Goal: Task Accomplishment & Management: Use online tool/utility

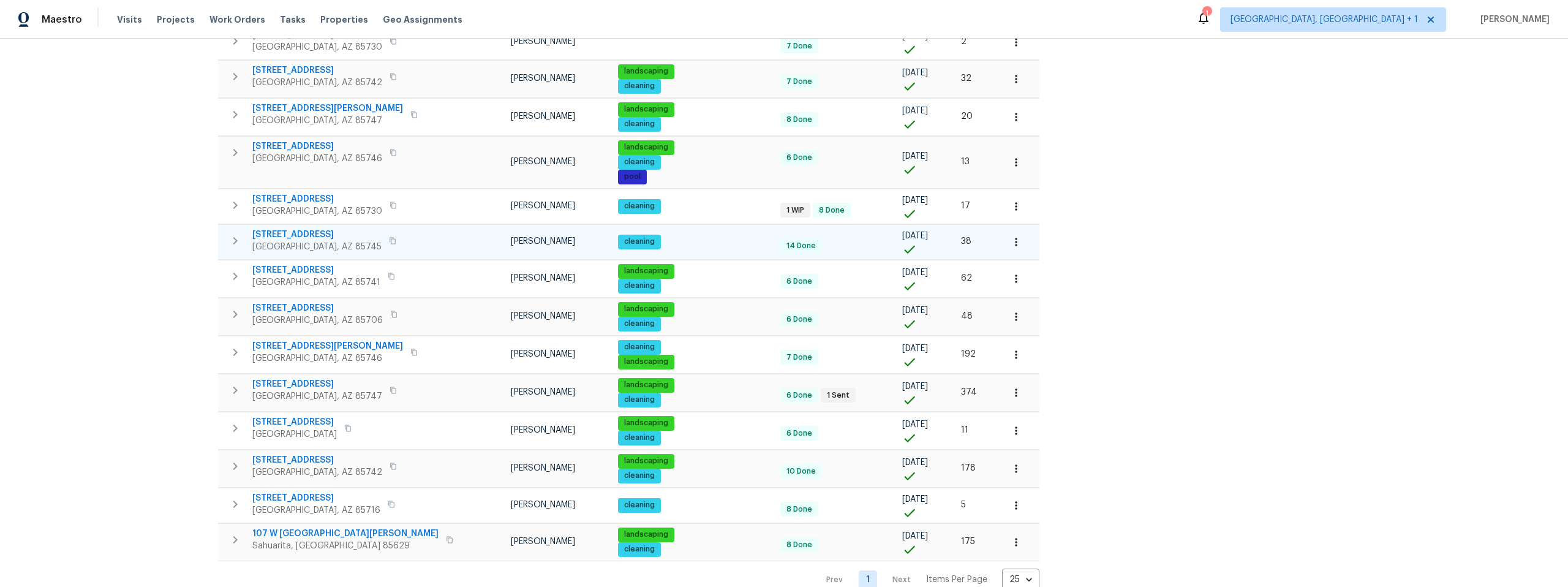
scroll to position [497, 0]
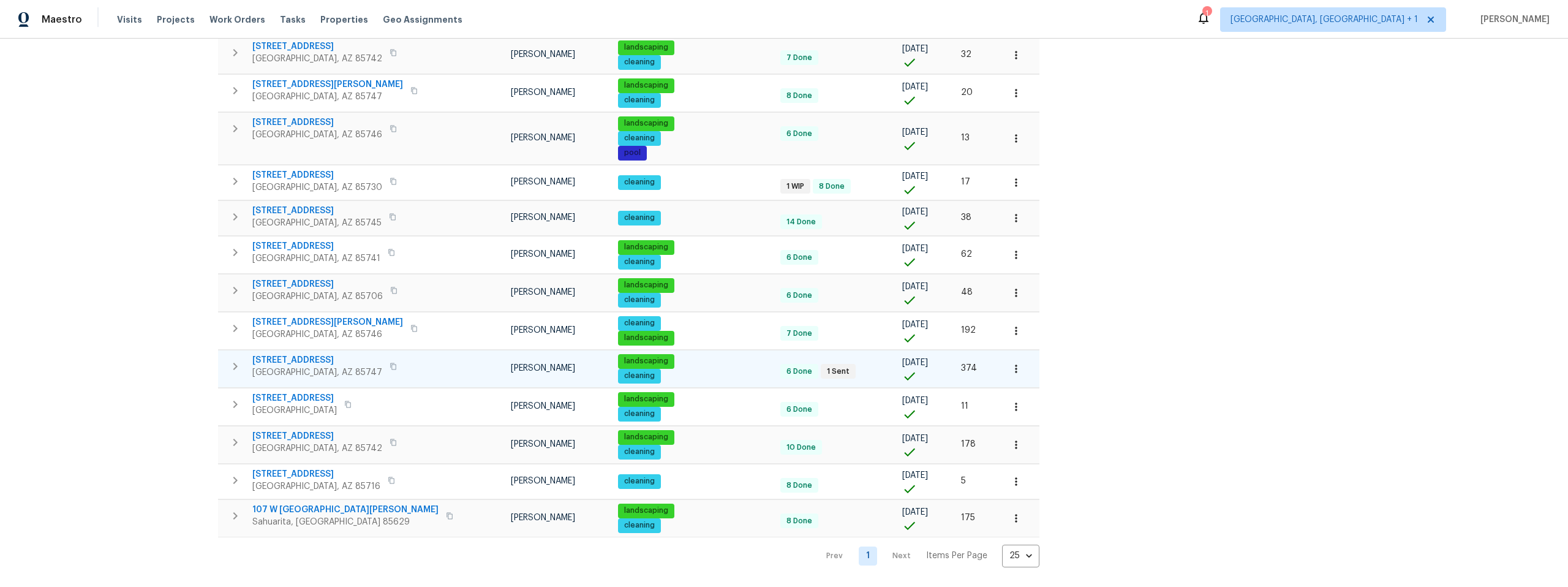
click at [324, 355] on span "11307 E Squash Blossom Loop" at bounding box center [317, 360] width 130 height 12
click at [109, 214] on div "Address Address Markets 1 Selected Markets Individuals Individuals Flags Flags" at bounding box center [118, 99] width 184 height 936
click at [111, 219] on div "Address Address Markets 1 Selected Markets Individuals Individuals Flags Flags" at bounding box center [118, 99] width 184 height 936
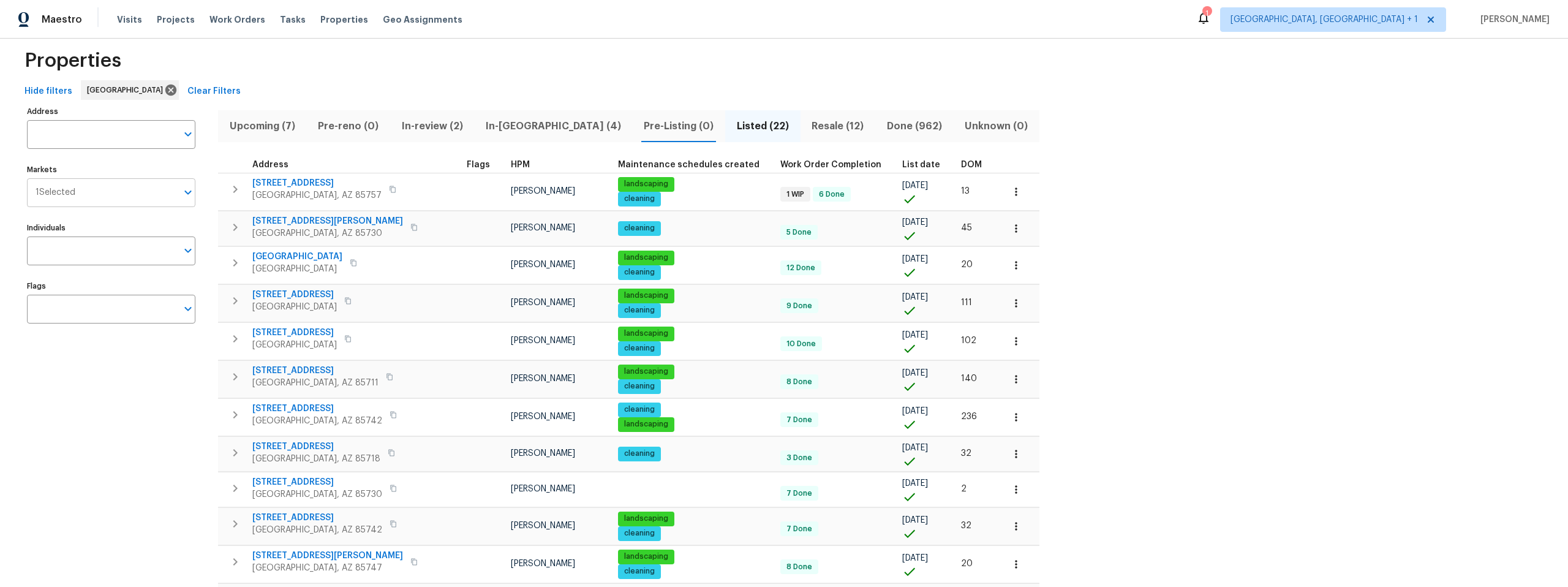
scroll to position [0, 0]
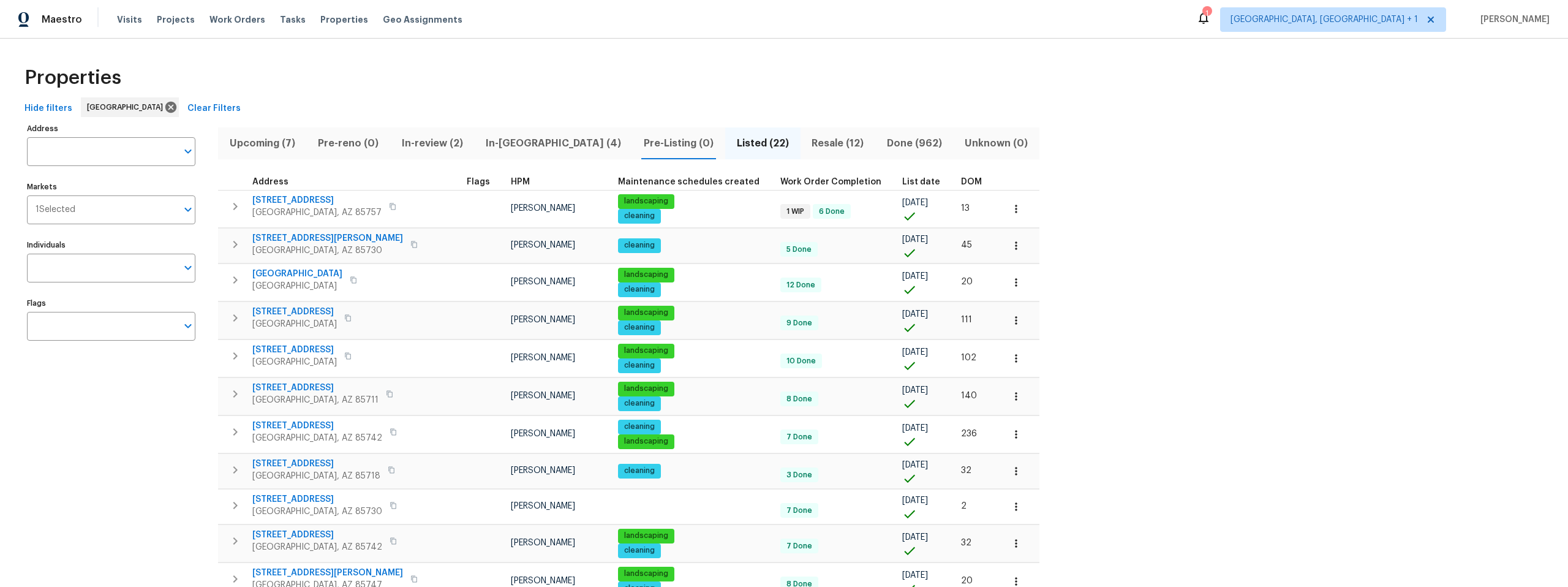
click at [511, 142] on span "In-reno (4)" at bounding box center [553, 144] width 143 height 18
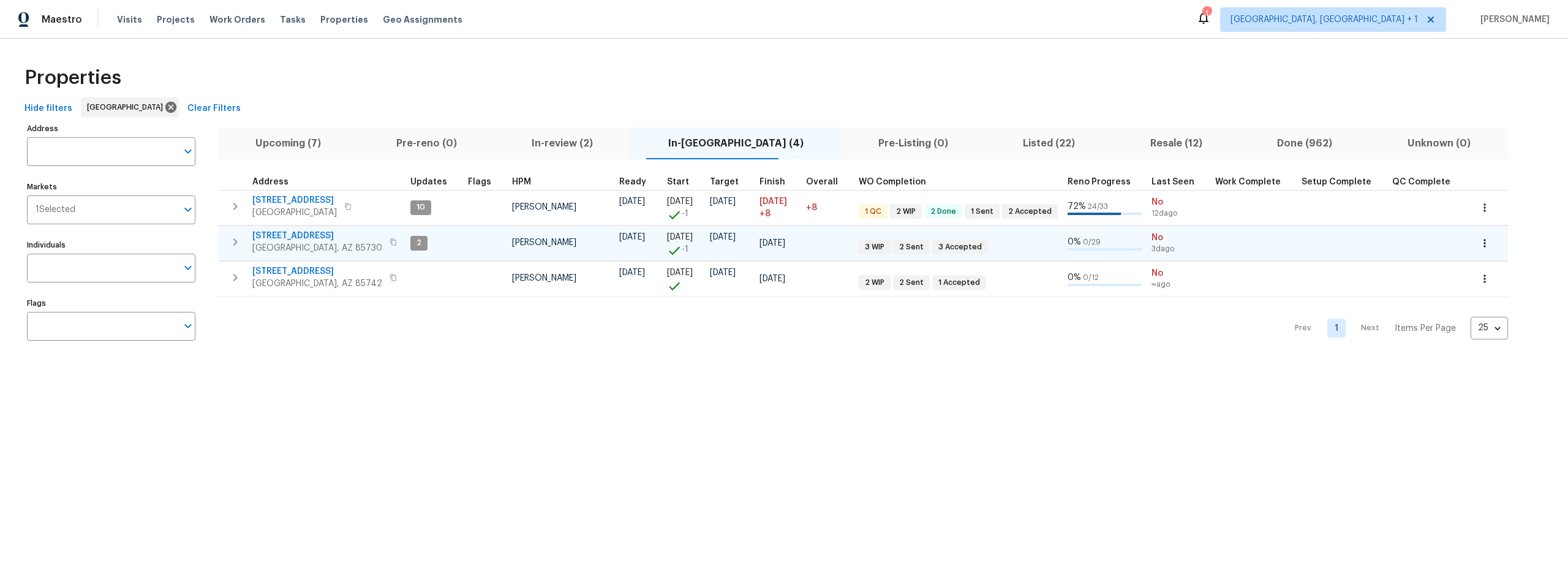
click at [391, 240] on icon "button" at bounding box center [393, 241] width 6 height 6
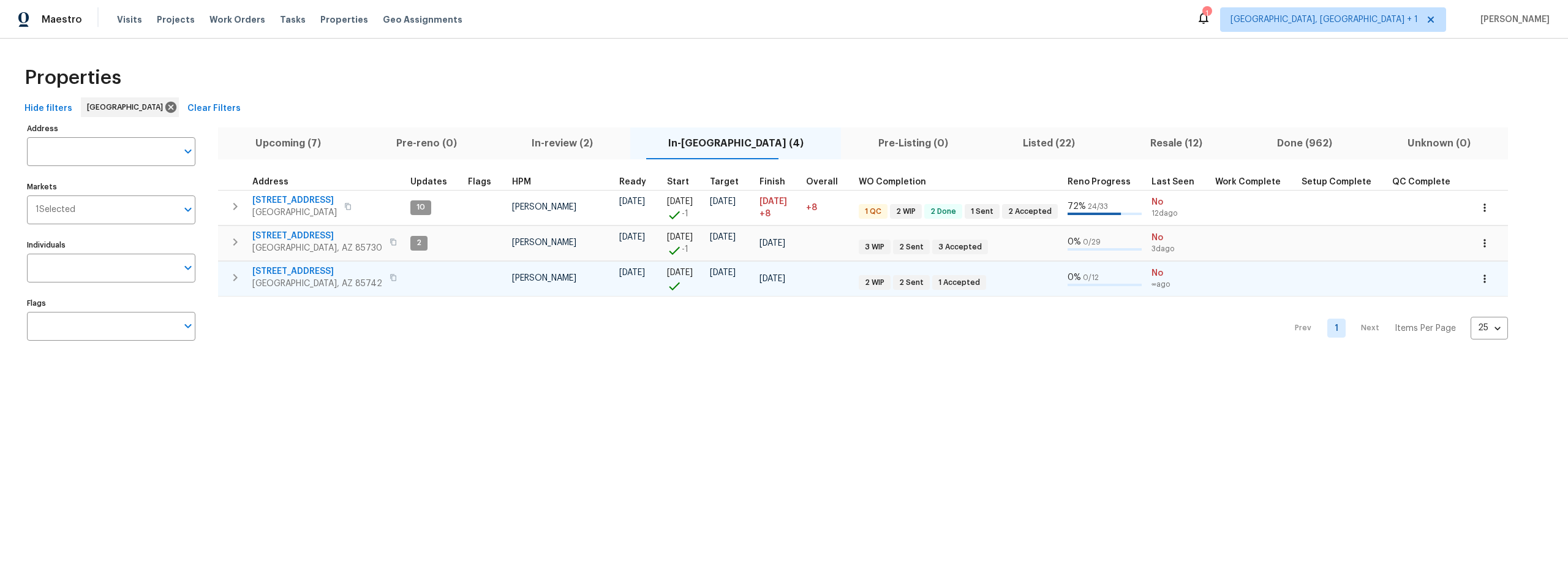
click at [285, 271] on span "9678 N Sherbrooke St" at bounding box center [317, 271] width 130 height 12
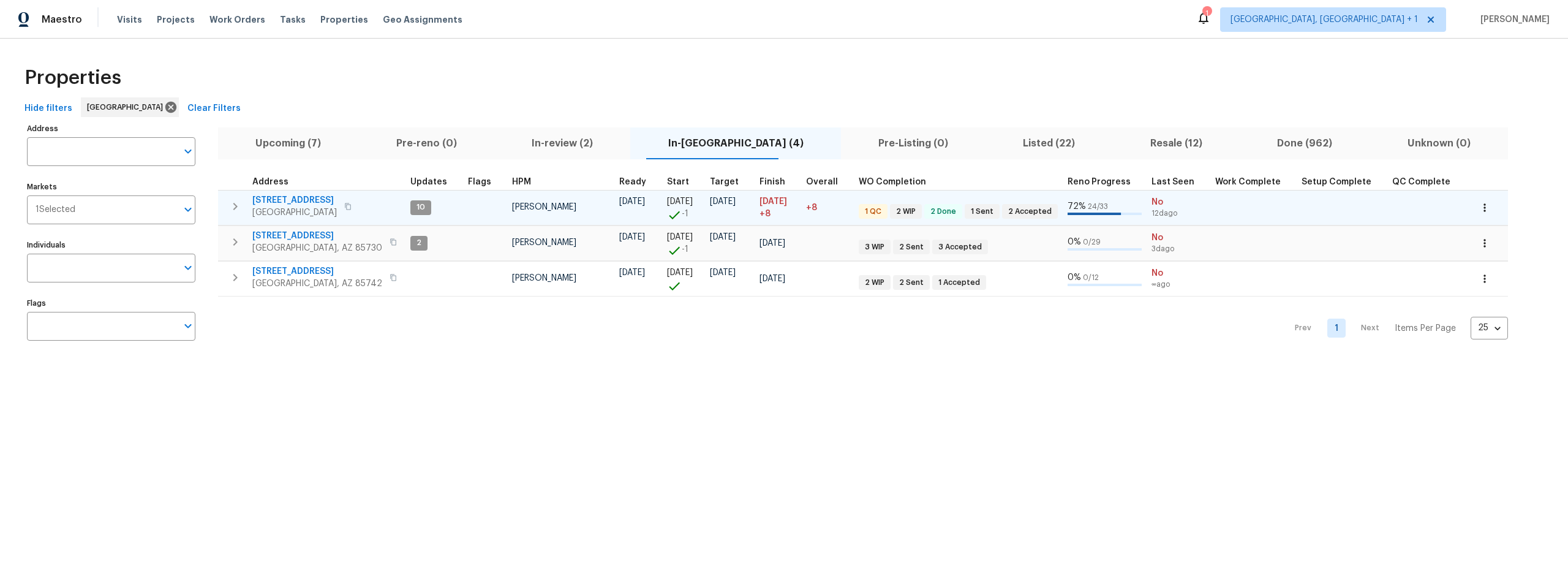
click at [345, 206] on icon "button" at bounding box center [348, 206] width 6 height 6
click at [344, 206] on icon "button" at bounding box center [348, 206] width 7 height 7
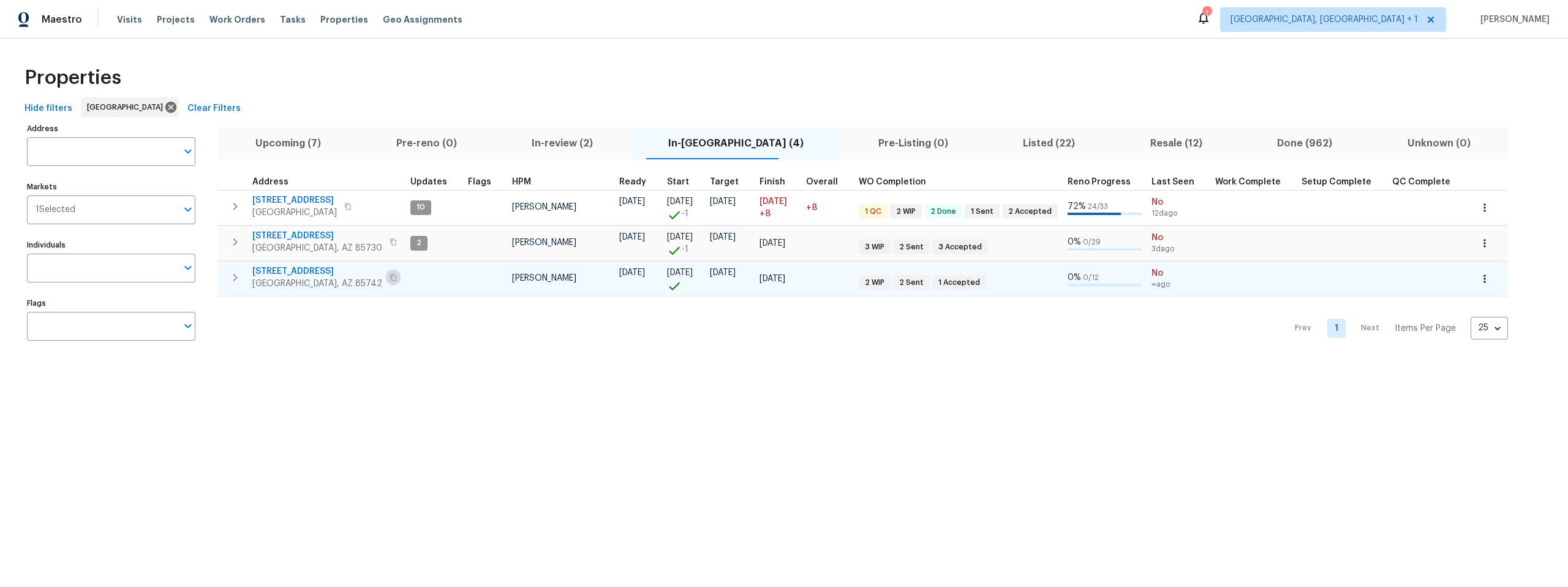
click at [390, 278] on icon "button" at bounding box center [393, 278] width 7 height 7
click at [391, 275] on icon "button" at bounding box center [393, 277] width 6 height 6
click at [390, 277] on icon "button" at bounding box center [393, 278] width 7 height 7
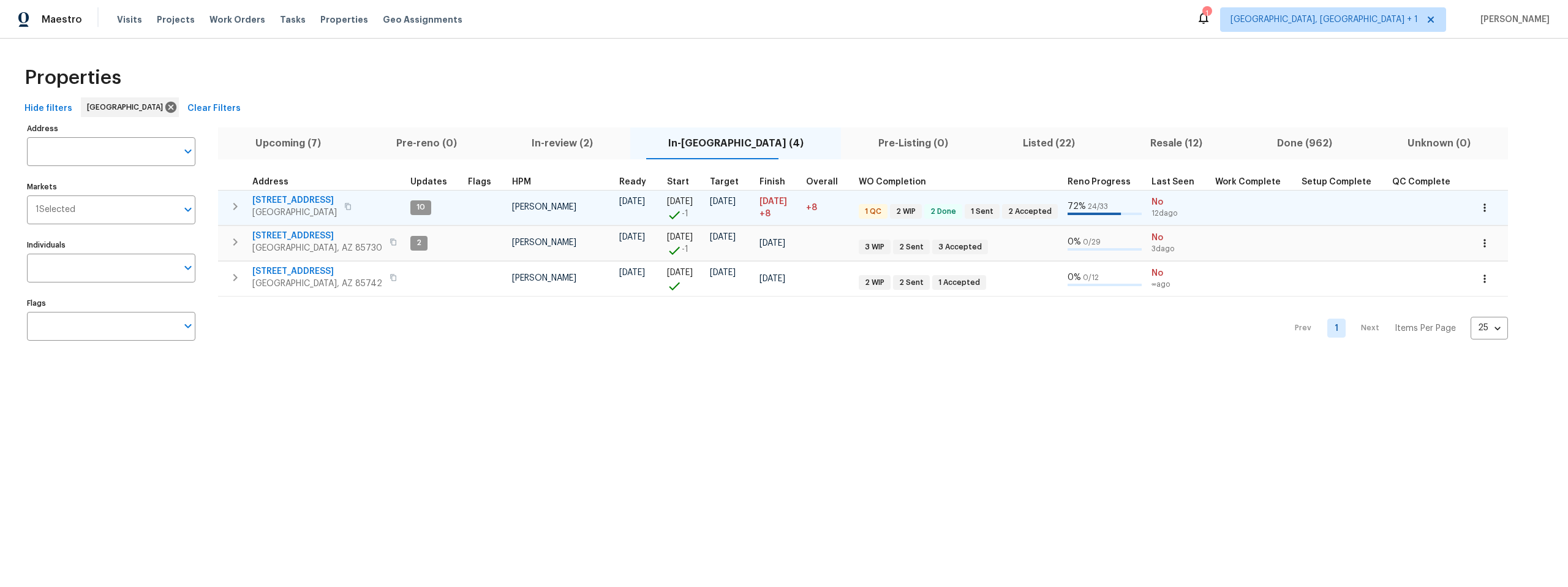
click at [309, 200] on span "1917 W Saxony Rd" at bounding box center [294, 200] width 84 height 12
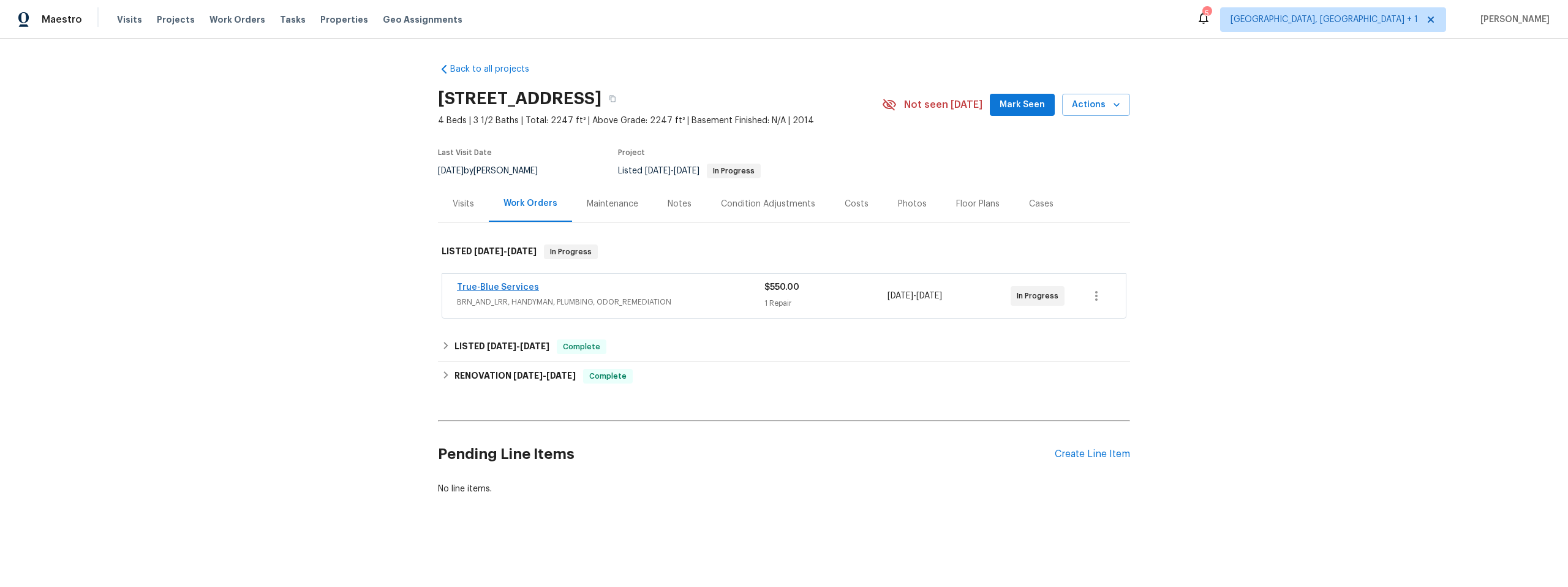
click at [501, 294] on div "True-Blue Services" at bounding box center [611, 289] width 307 height 15
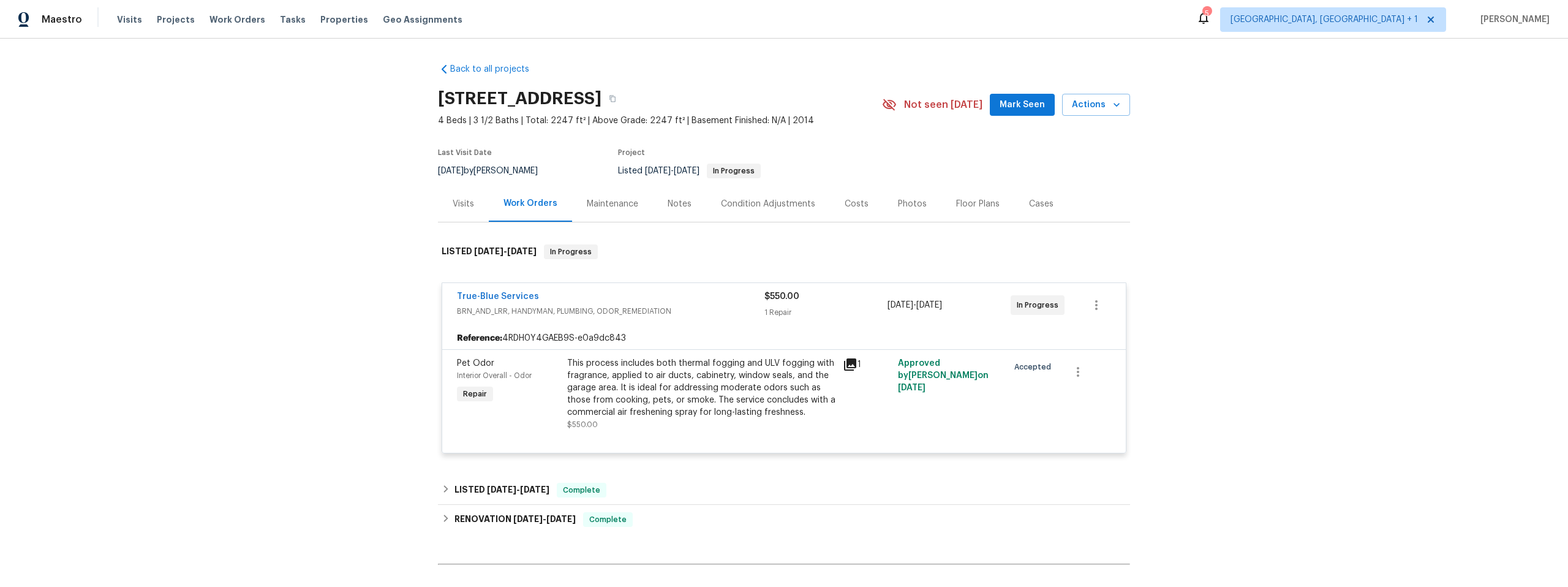
click at [279, 348] on div "Back to all projects 11307 E Squash Blossom Loop, Tucson, AZ 85747 4 Beds | 3 1…" at bounding box center [784, 313] width 1568 height 548
click at [317, 264] on div "Back to all projects 11307 E Squash Blossom Loop, Tucson, AZ 85747 4 Beds | 3 1…" at bounding box center [784, 313] width 1568 height 548
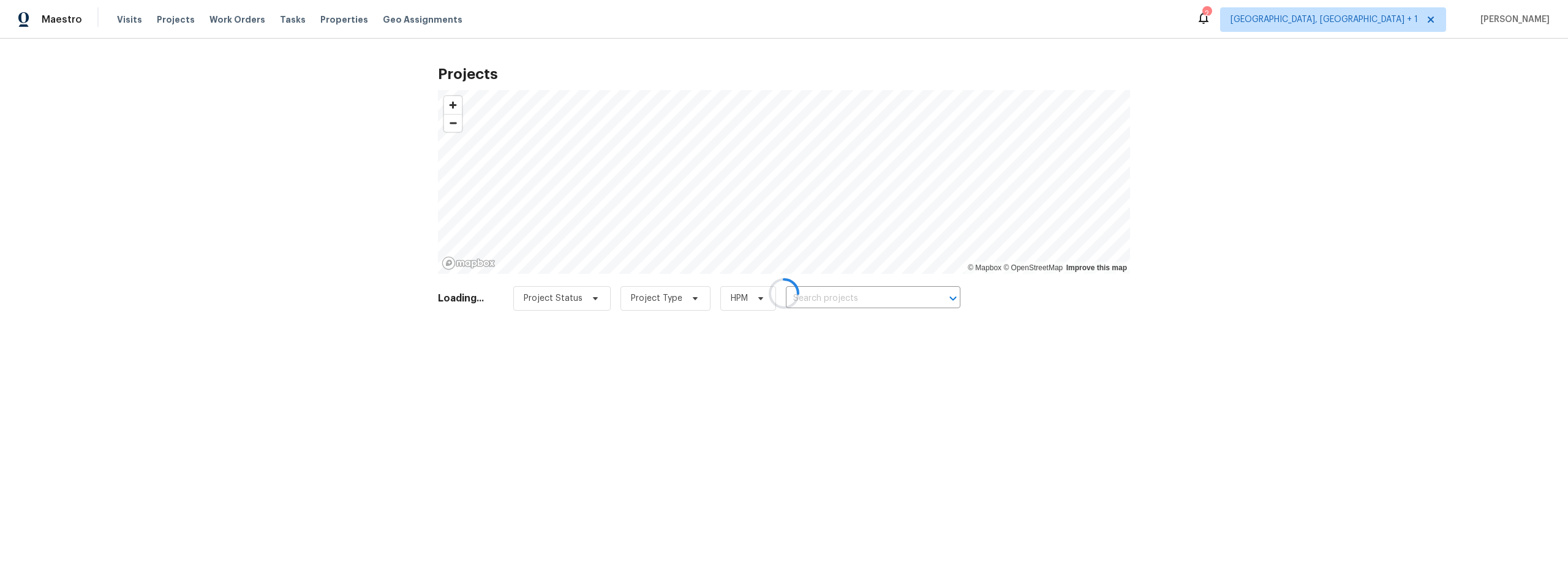
click at [184, 21] on div at bounding box center [784, 294] width 1568 height 587
click at [176, 18] on div at bounding box center [784, 294] width 1568 height 587
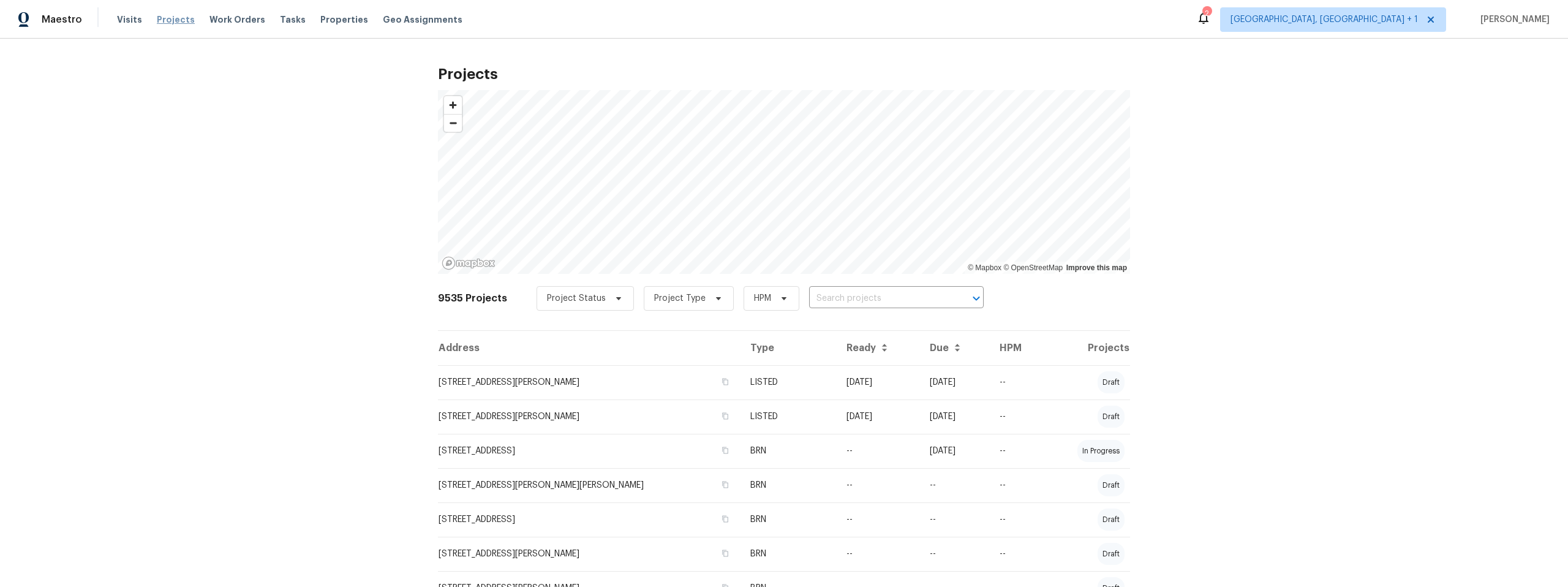
click at [165, 18] on span "Projects" at bounding box center [175, 19] width 38 height 12
click at [163, 18] on span "Projects" at bounding box center [175, 19] width 38 height 12
click at [118, 21] on span "Visits" at bounding box center [129, 19] width 25 height 12
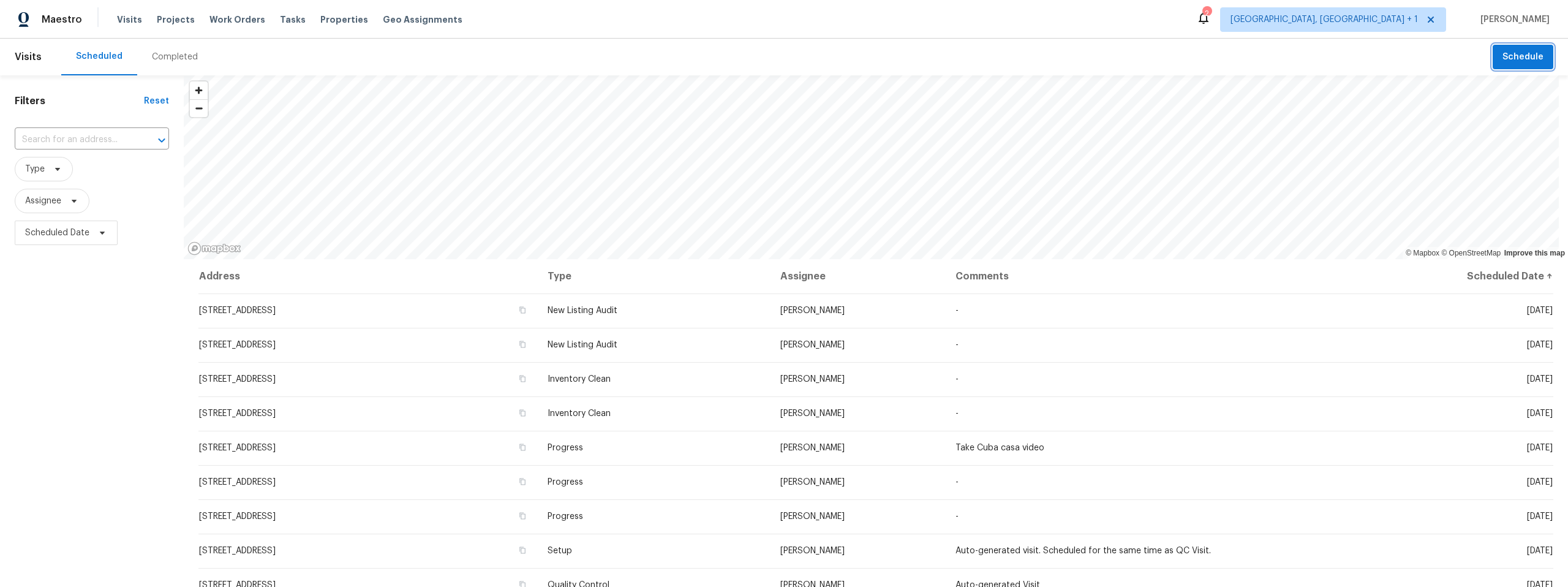
click at [1513, 52] on span "Schedule" at bounding box center [1523, 57] width 41 height 16
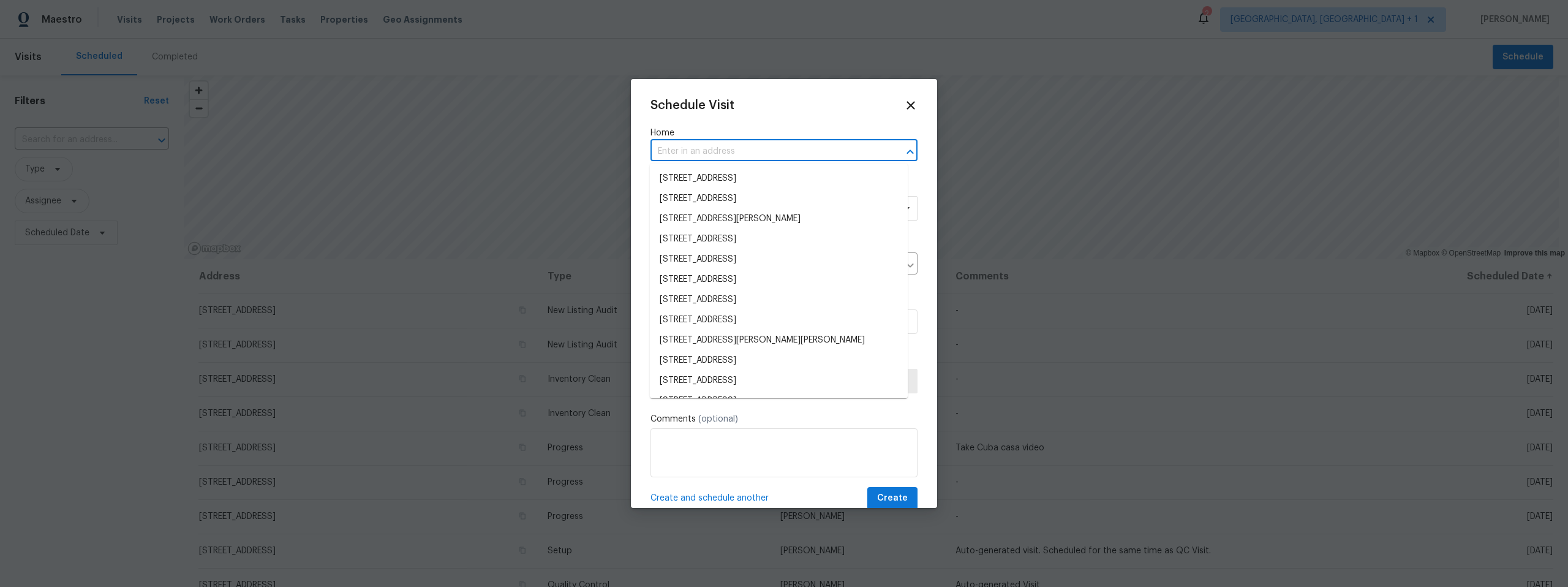
click at [757, 155] on input "text" at bounding box center [766, 152] width 232 height 19
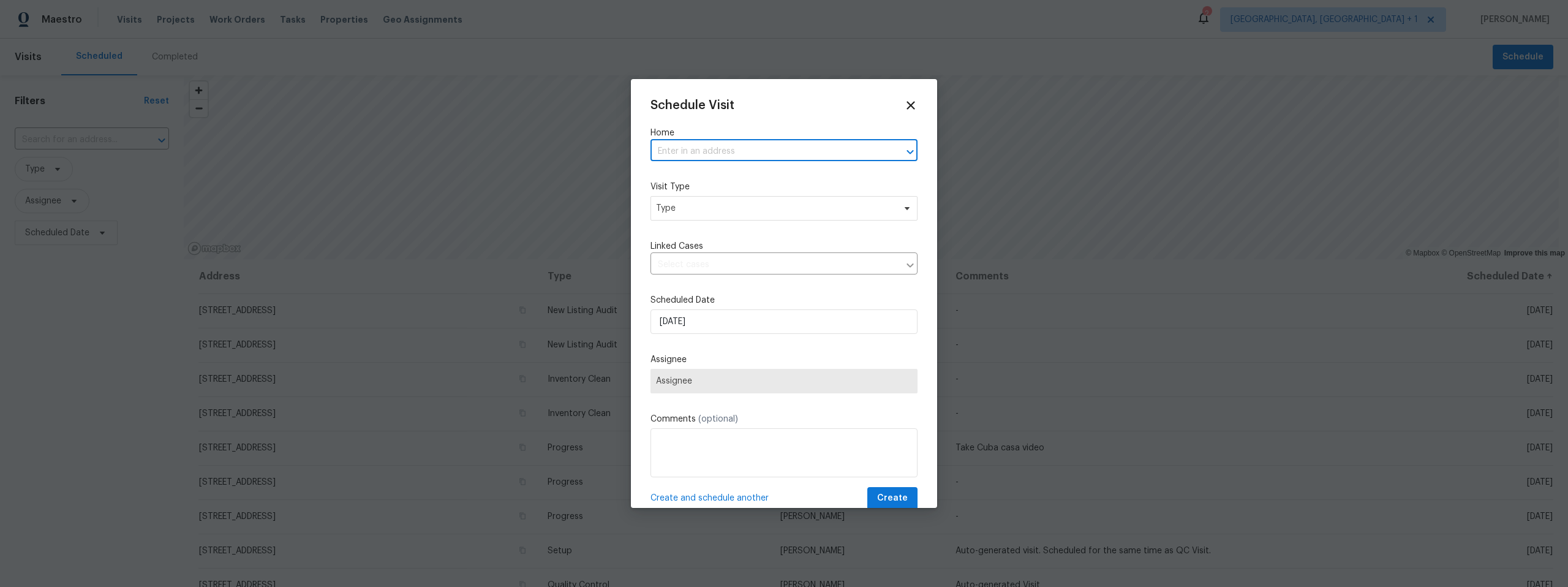
paste input "8558 E Ruby Dr Tucson AZ 85730"
type input "8558 E Ruby Dr Tucson AZ 85730"
click at [740, 178] on li "8558 E Ruby Dr, Tucson, AZ 85730" at bounding box center [778, 179] width 258 height 20
click at [729, 212] on span "Type" at bounding box center [775, 207] width 238 height 12
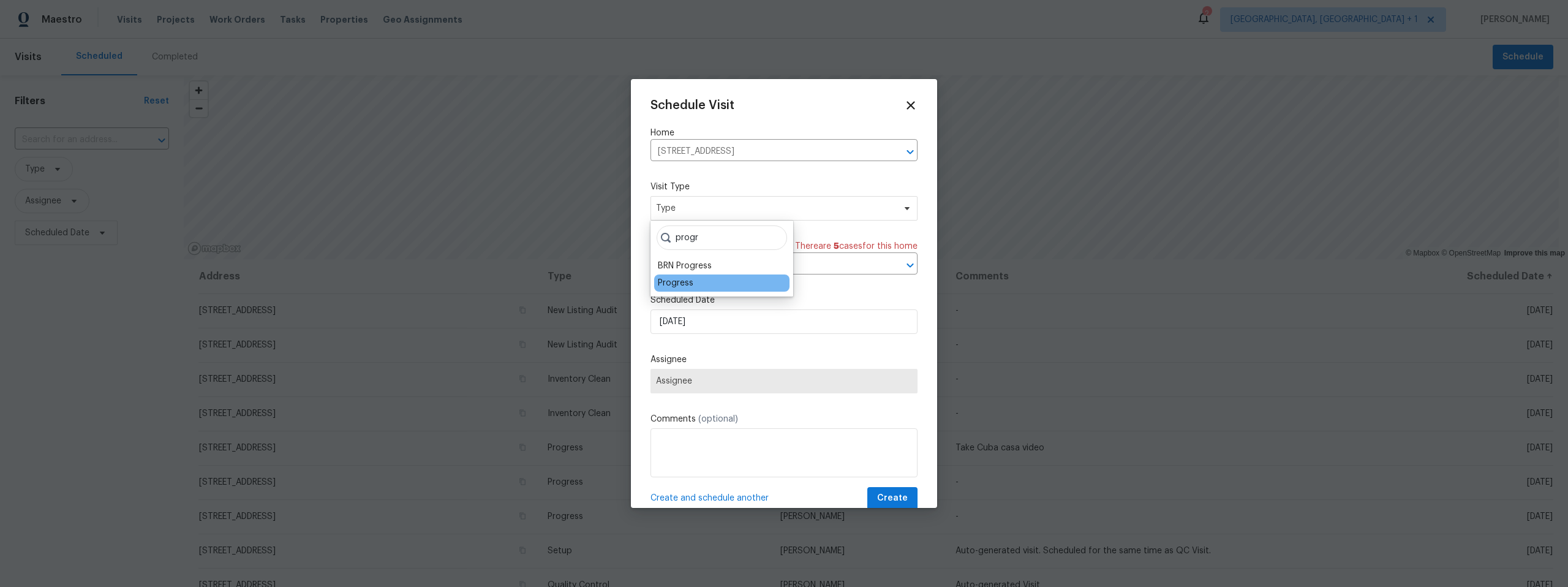
type input "progr"
click at [685, 282] on div "Progress" at bounding box center [676, 282] width 35 height 12
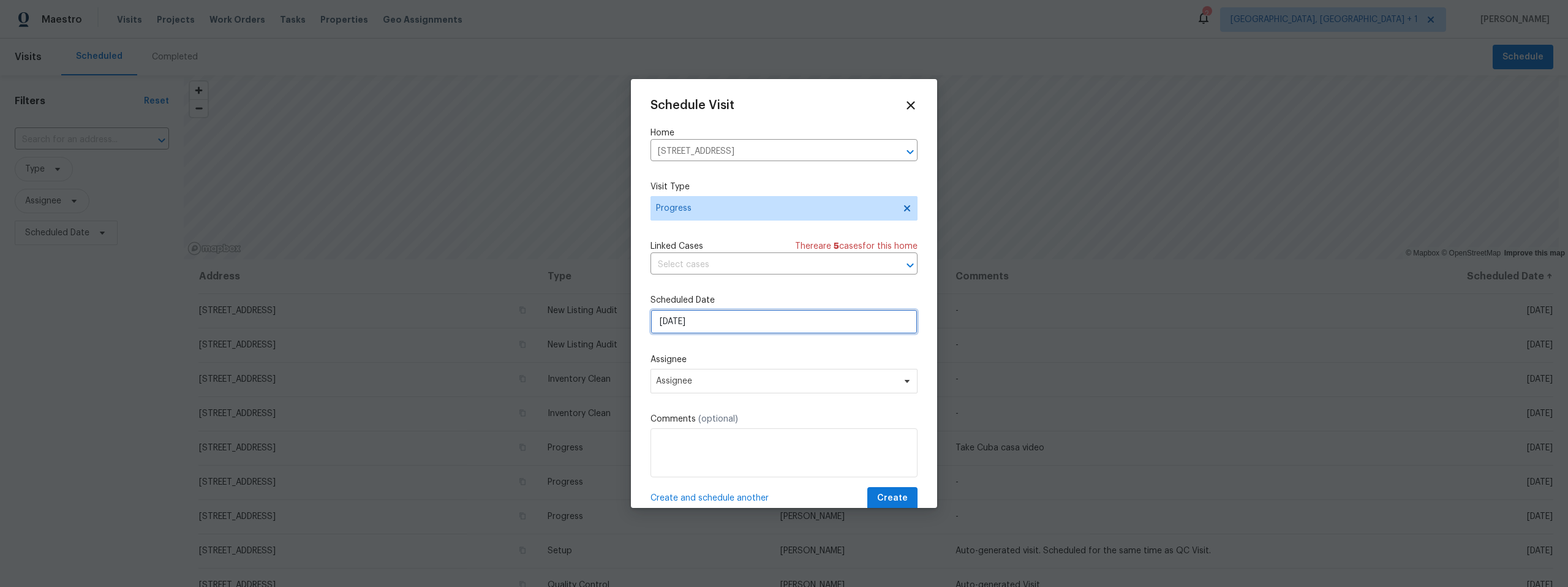
click at [716, 328] on input "9/22/2025" at bounding box center [784, 321] width 268 height 24
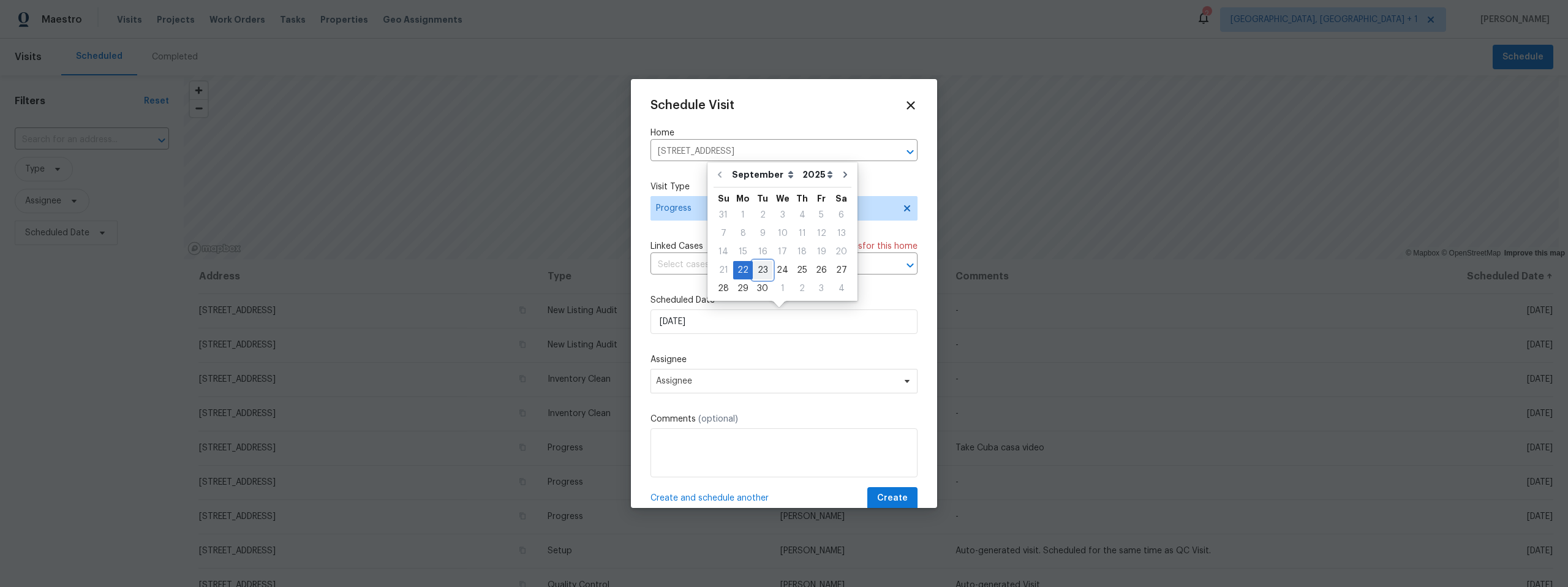
drag, startPoint x: 762, startPoint y: 269, endPoint x: 758, endPoint y: 282, distance: 13.6
click at [762, 269] on div "23" at bounding box center [762, 270] width 19 height 18
type input "9/23/2025"
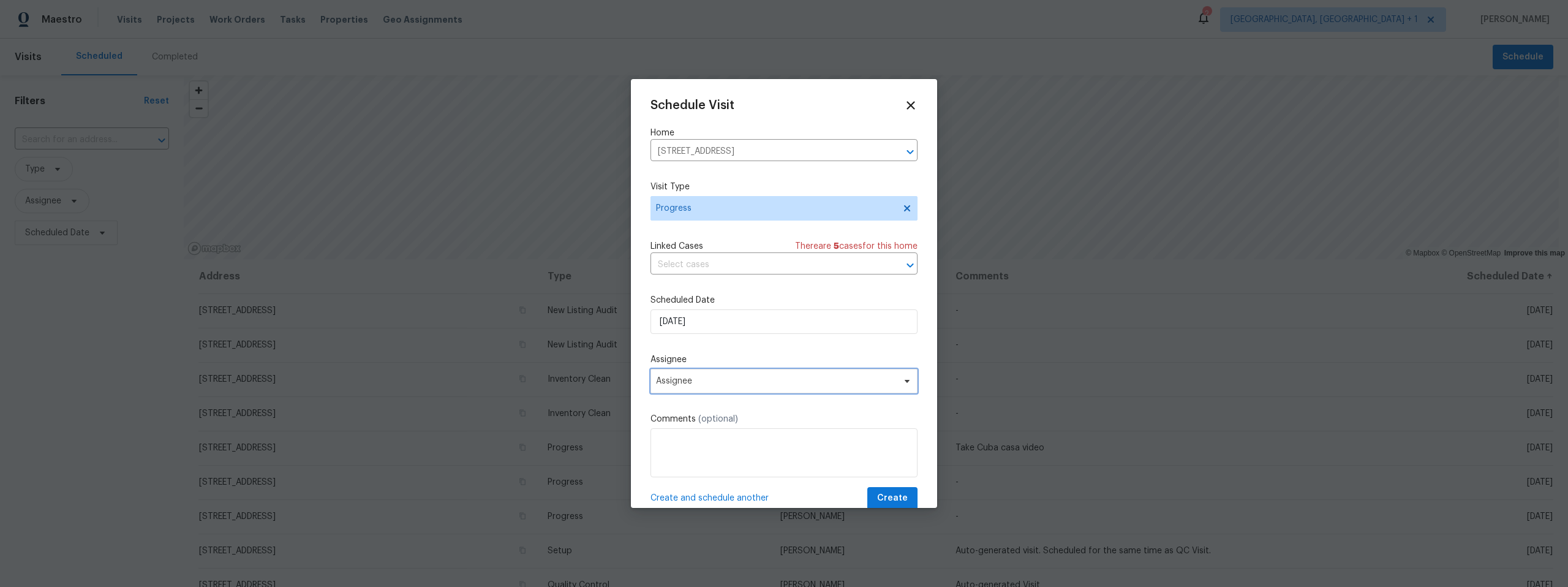
click at [743, 386] on span "Assignee" at bounding box center [776, 381] width 240 height 10
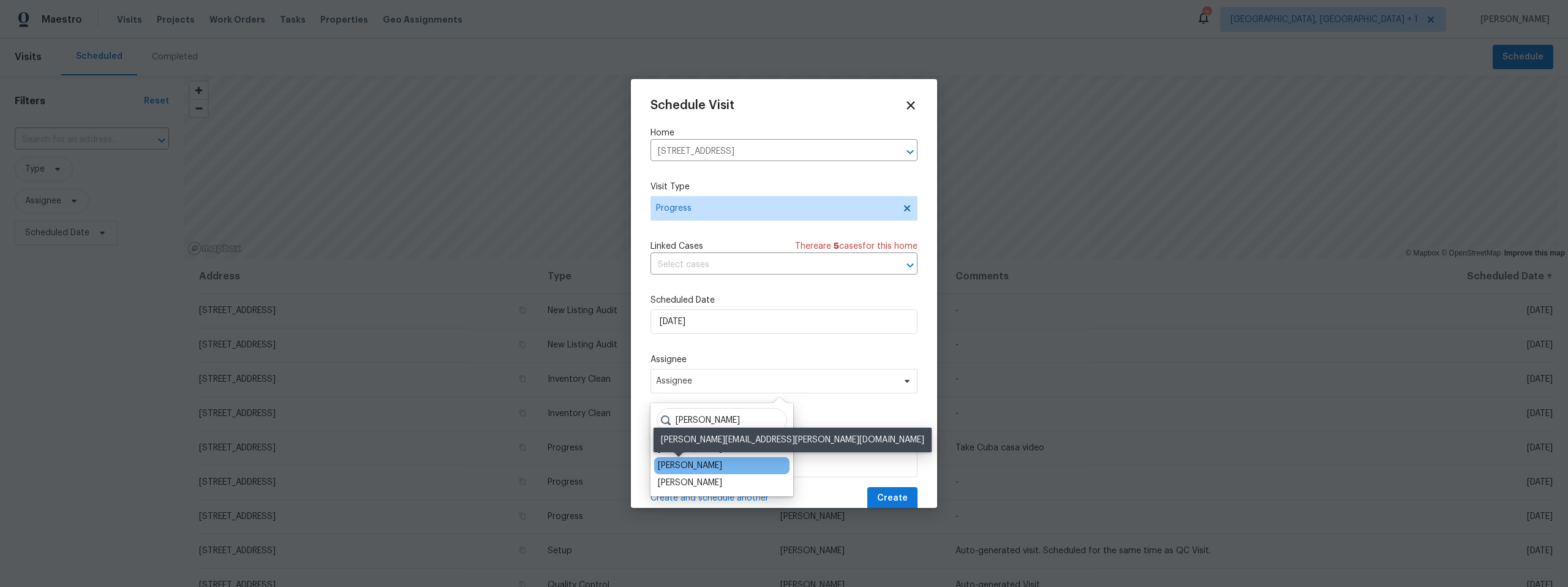
type input "john"
click at [673, 462] on div "[PERSON_NAME]" at bounding box center [690, 465] width 64 height 12
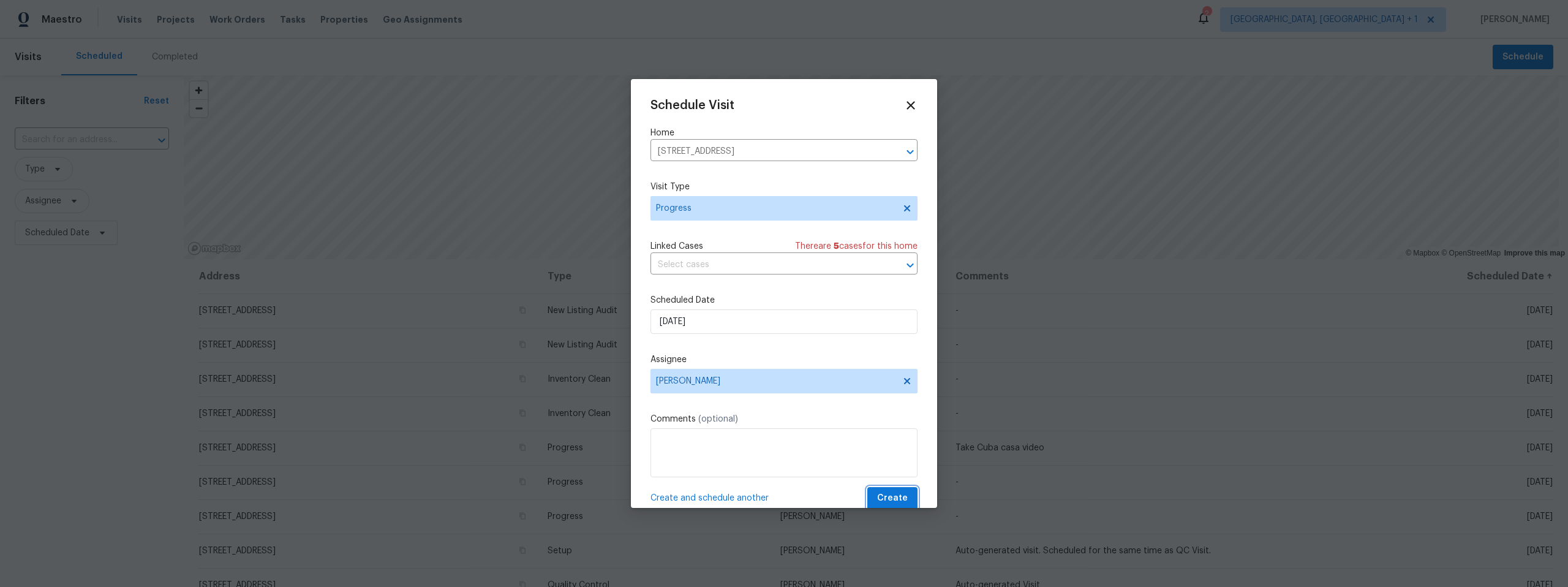
click at [894, 493] on span "Create" at bounding box center [892, 498] width 31 height 16
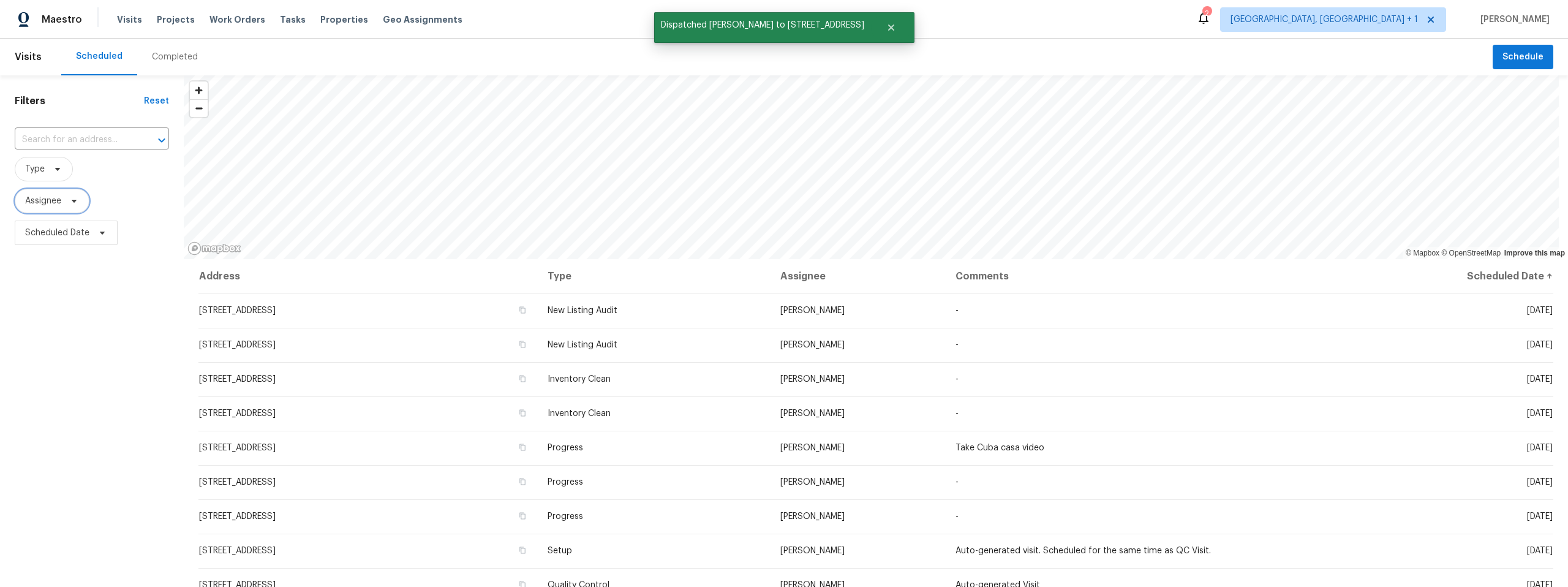
click at [77, 196] on icon at bounding box center [74, 201] width 10 height 10
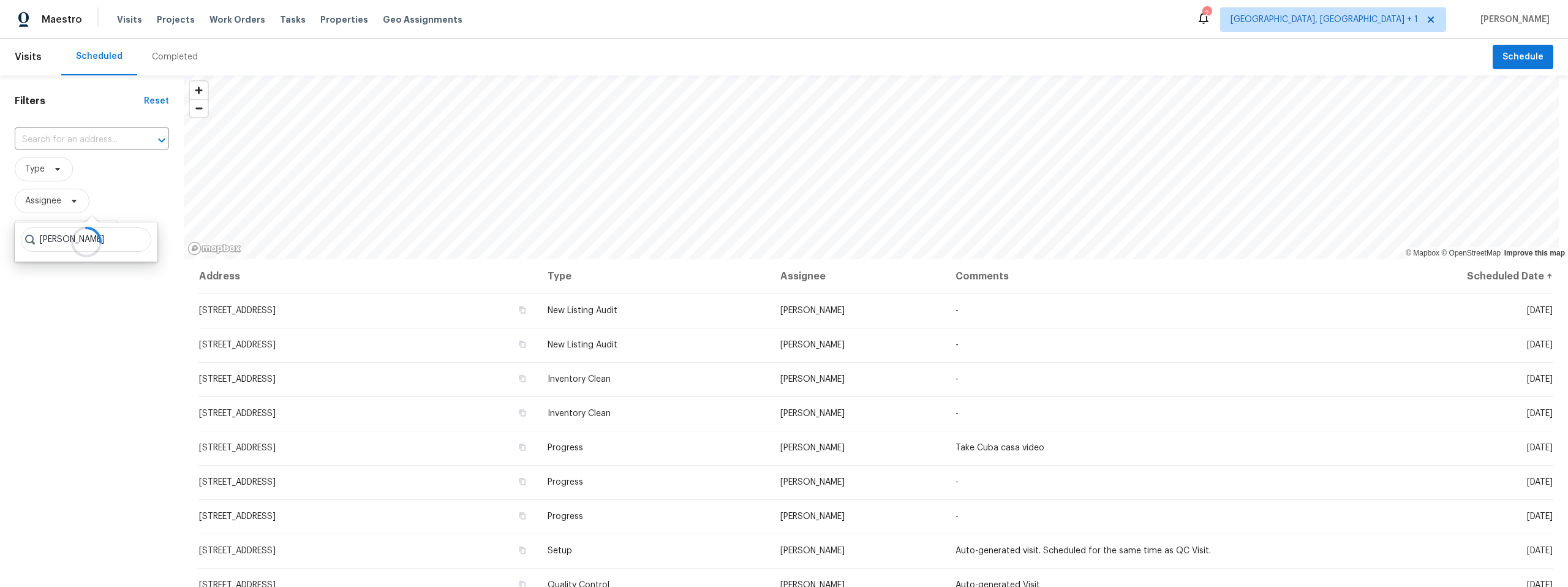
type input "john dyce"
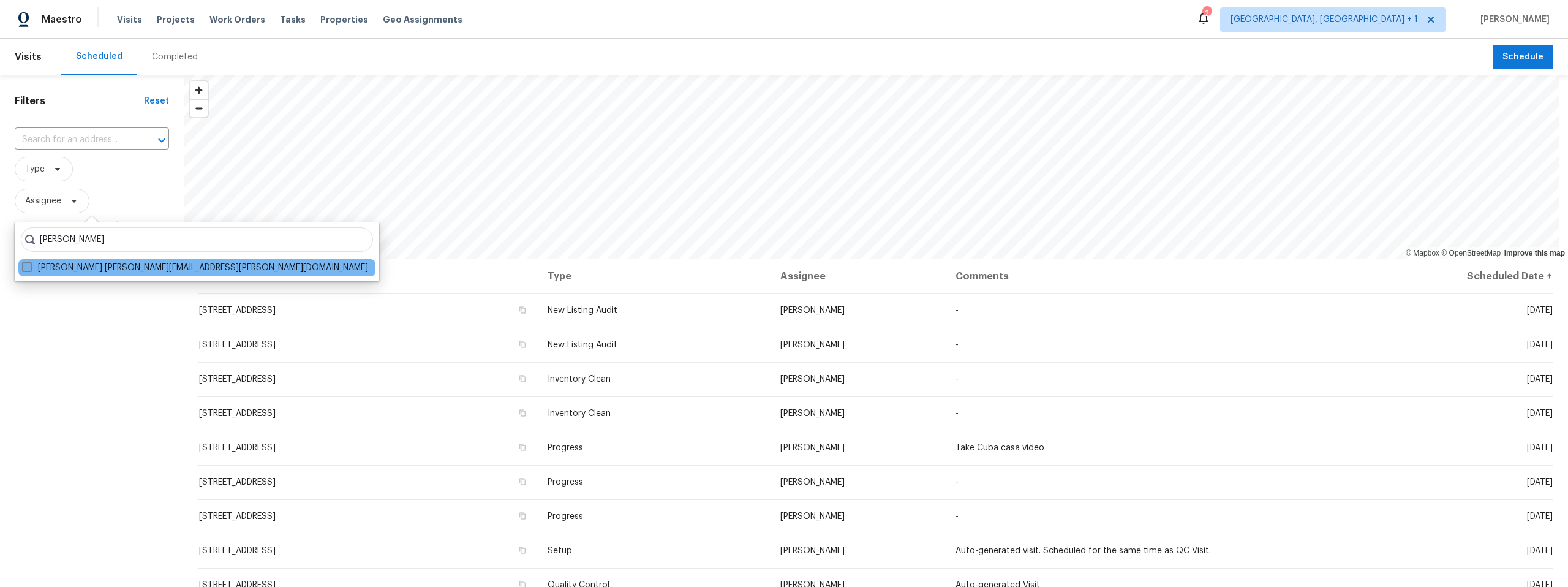
click at [24, 270] on span at bounding box center [27, 267] width 10 height 10
click at [24, 269] on input "John Dyce john.dyce@opendoor.com" at bounding box center [26, 266] width 8 height 8
checkbox input "true"
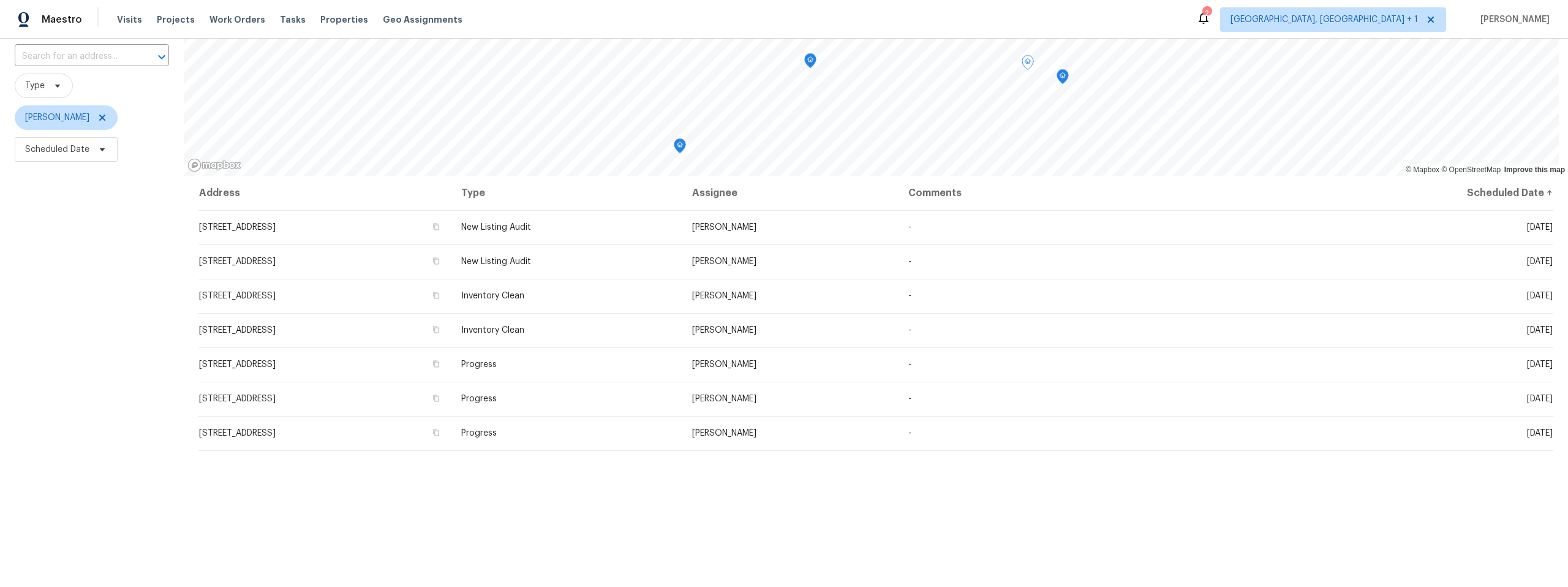
scroll to position [124, 0]
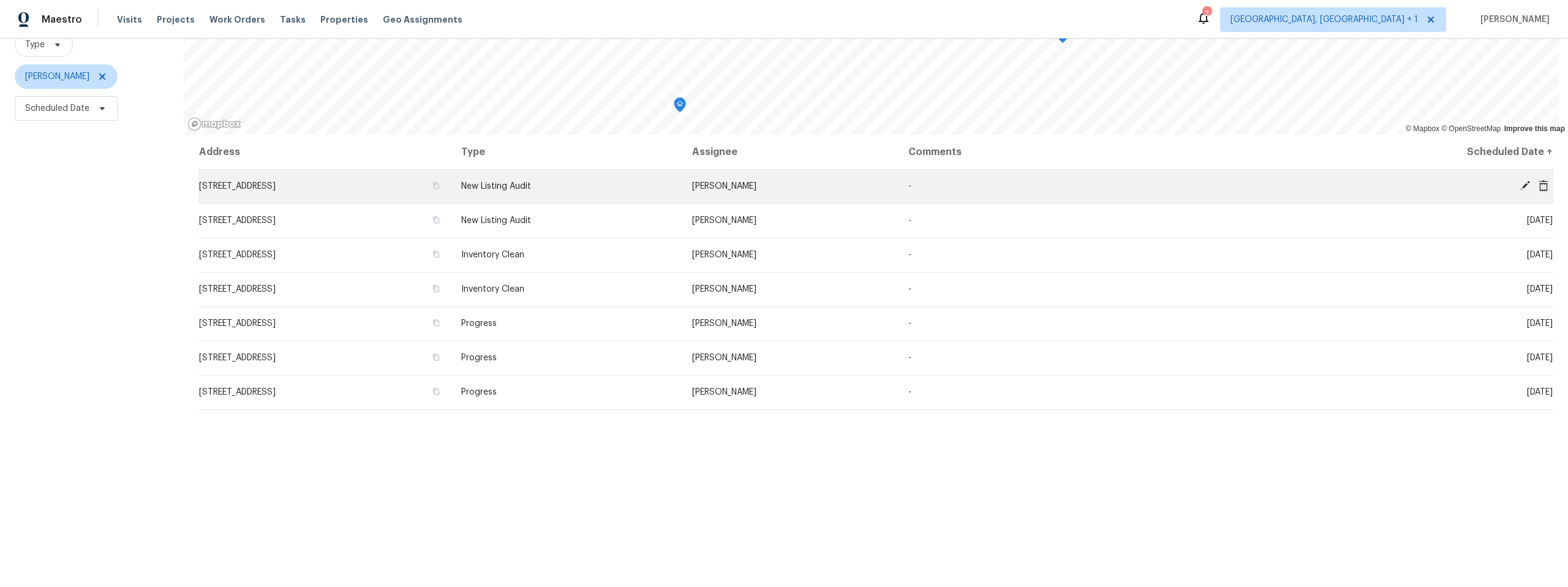
click at [1521, 185] on icon at bounding box center [1525, 185] width 10 height 10
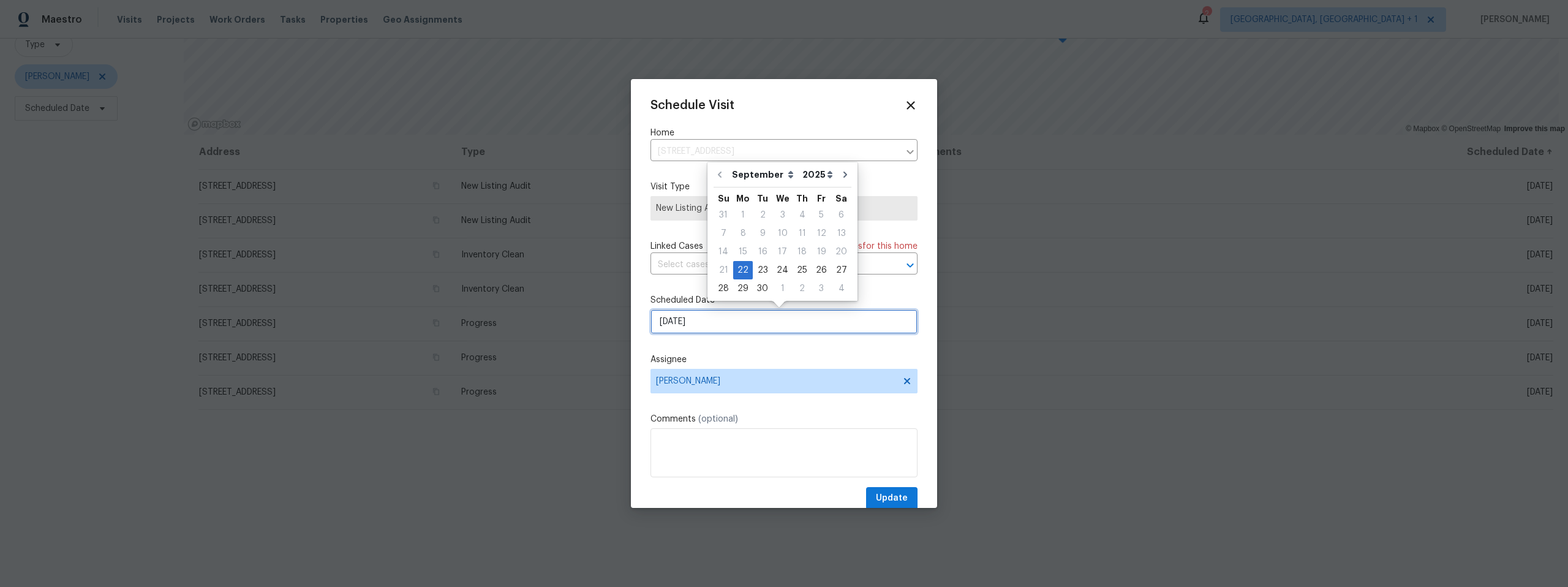
click at [718, 327] on input "[DATE]" at bounding box center [784, 321] width 268 height 24
click at [762, 269] on div "23" at bounding box center [762, 270] width 19 height 18
type input "[DATE]"
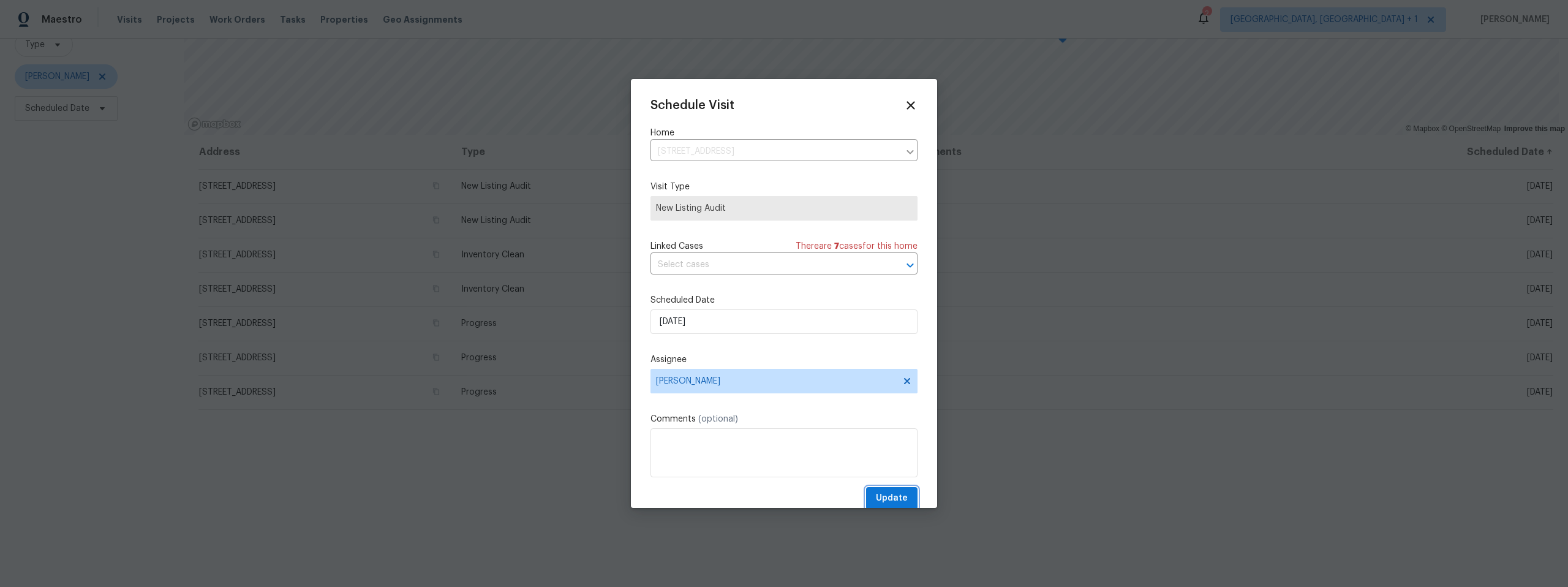
click at [878, 495] on span "Update" at bounding box center [891, 498] width 31 height 16
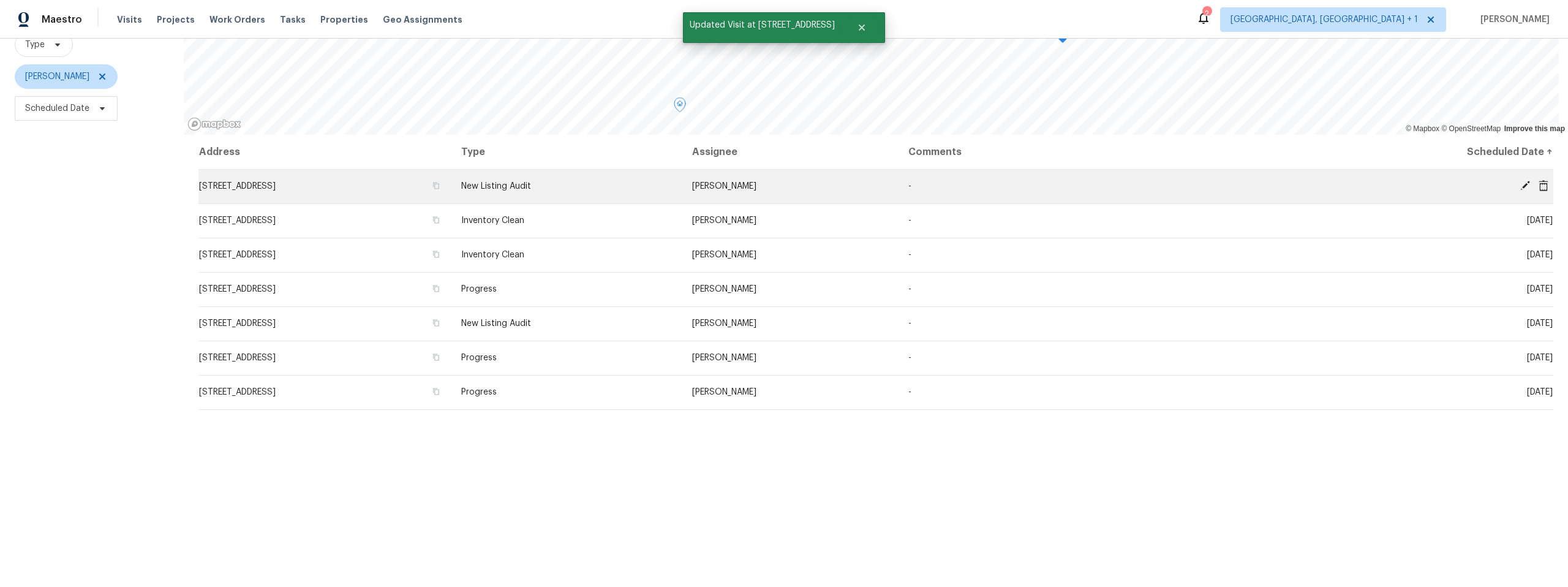
click at [1521, 186] on icon at bounding box center [1525, 185] width 10 height 10
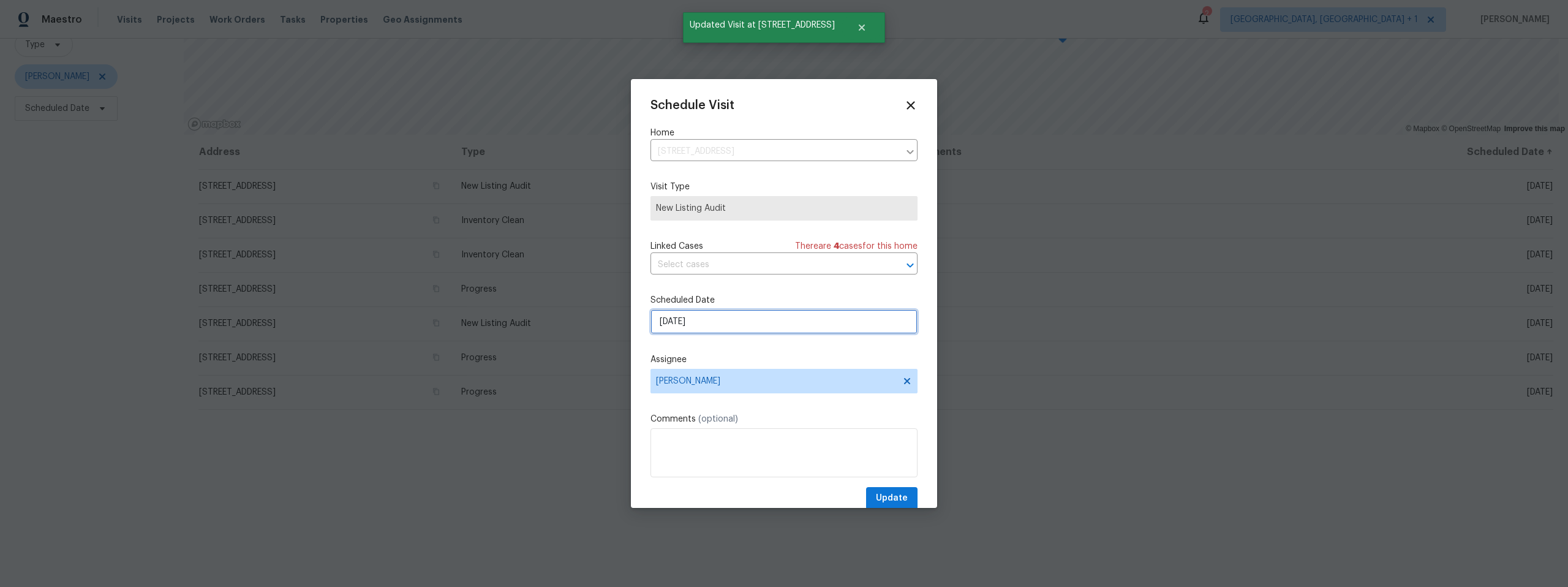
click at [723, 323] on input "[DATE]" at bounding box center [784, 321] width 268 height 24
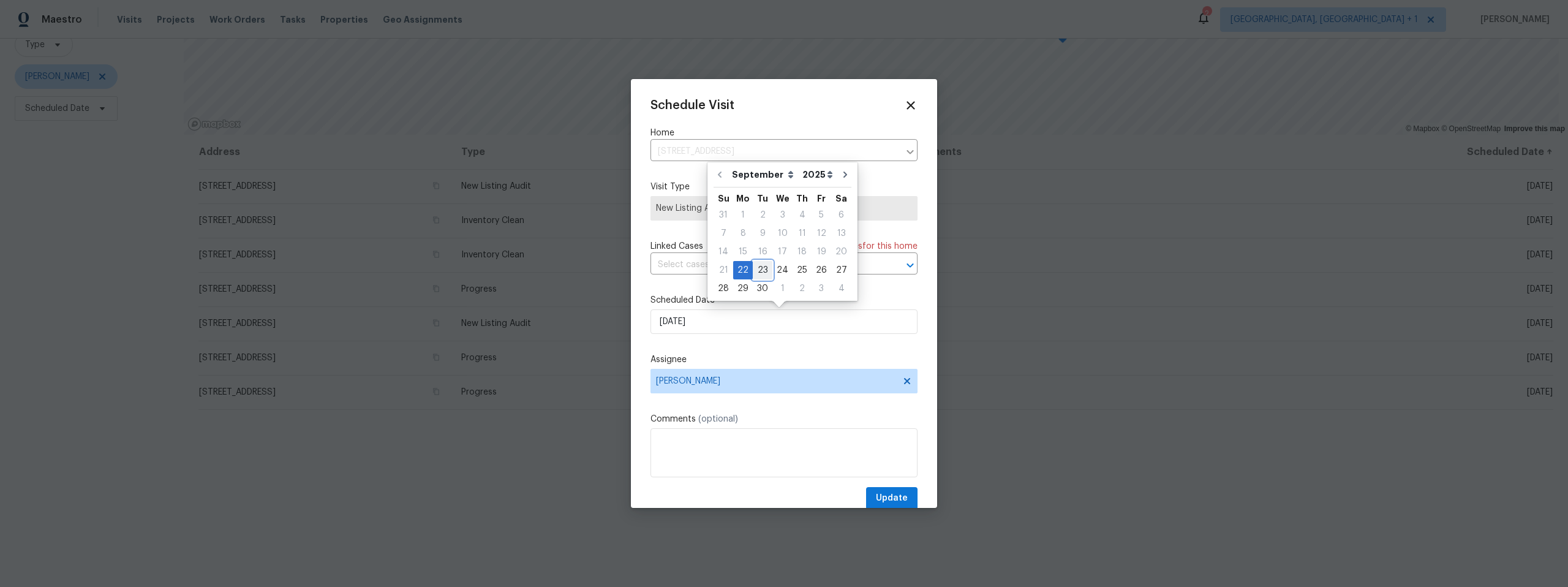
click at [760, 269] on div "23" at bounding box center [762, 270] width 19 height 18
type input "[DATE]"
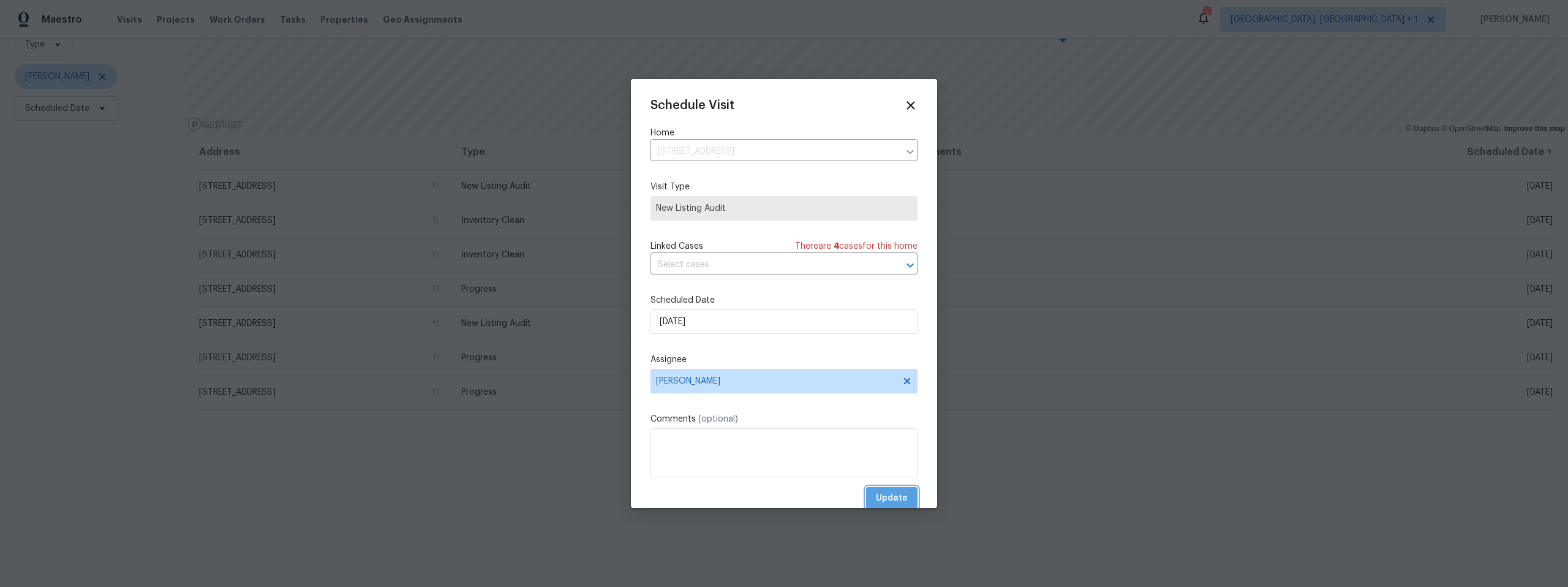
click at [881, 500] on span "Update" at bounding box center [891, 498] width 31 height 16
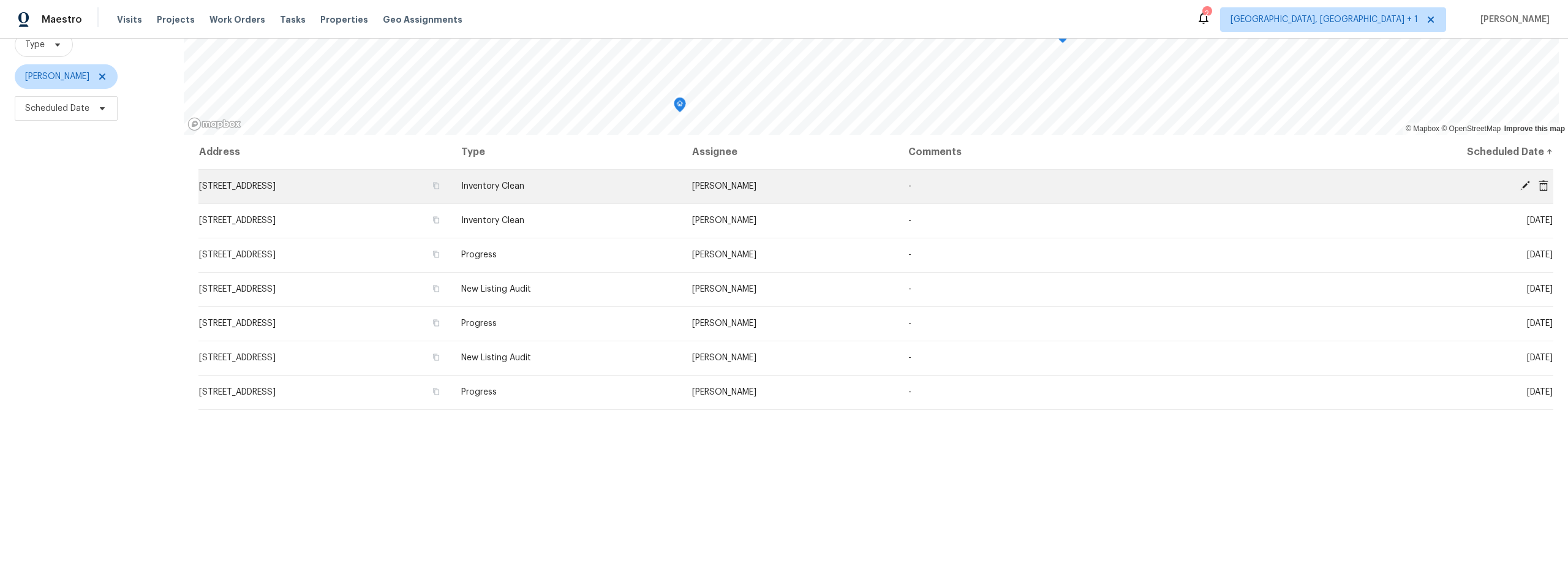
click at [1521, 184] on icon at bounding box center [1525, 185] width 10 height 10
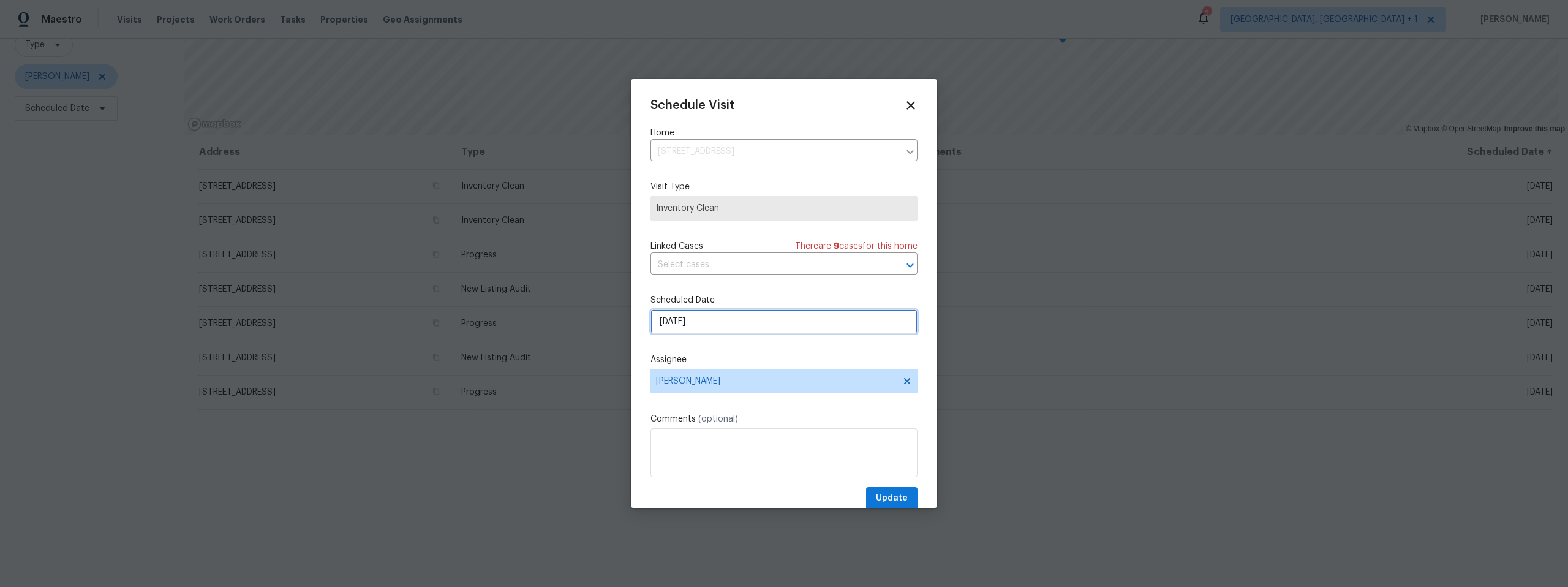
click at [715, 319] on input "[DATE]" at bounding box center [784, 321] width 268 height 24
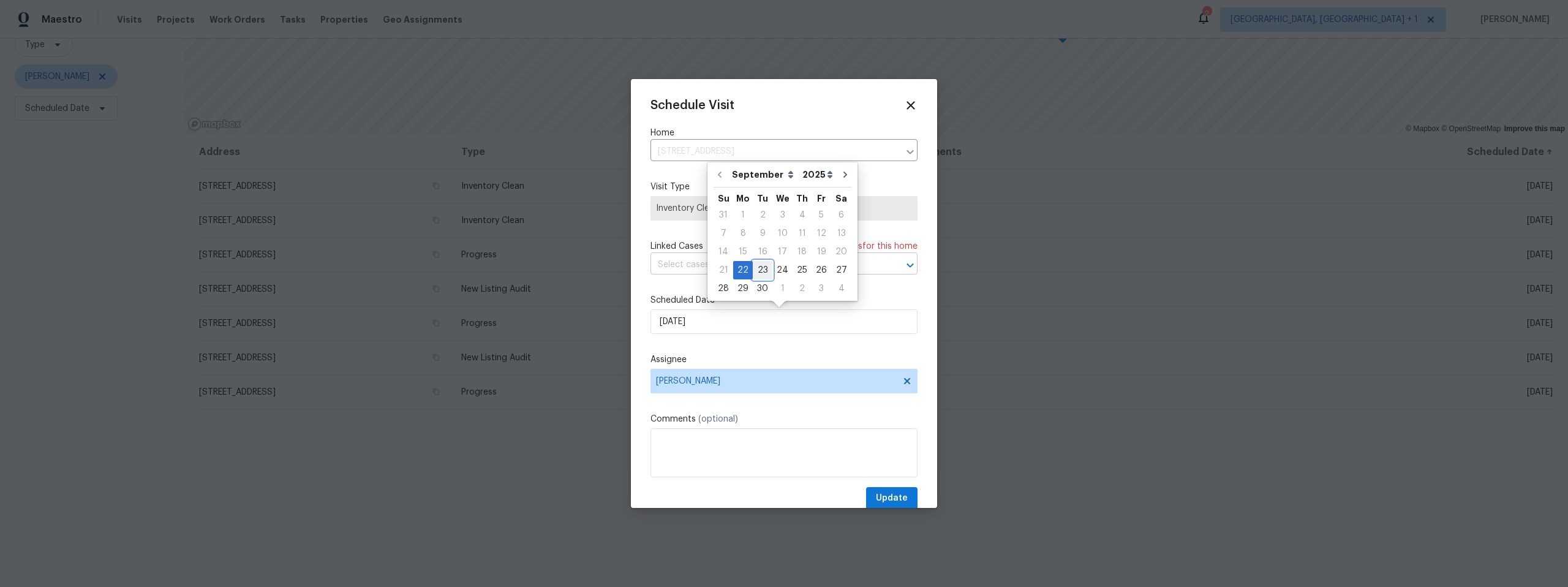
click at [754, 269] on div "23" at bounding box center [762, 270] width 19 height 18
type input "[DATE]"
click at [877, 493] on span "Update" at bounding box center [891, 498] width 31 height 16
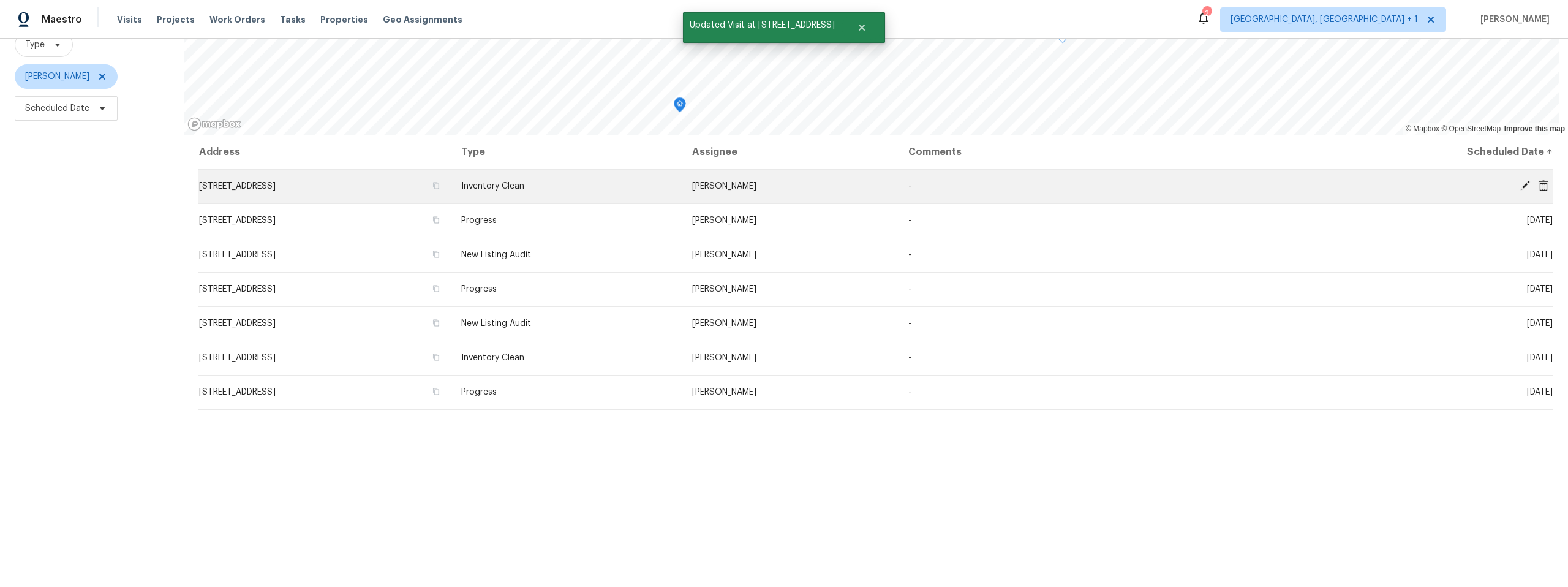
click at [1521, 188] on icon at bounding box center [1525, 185] width 10 height 10
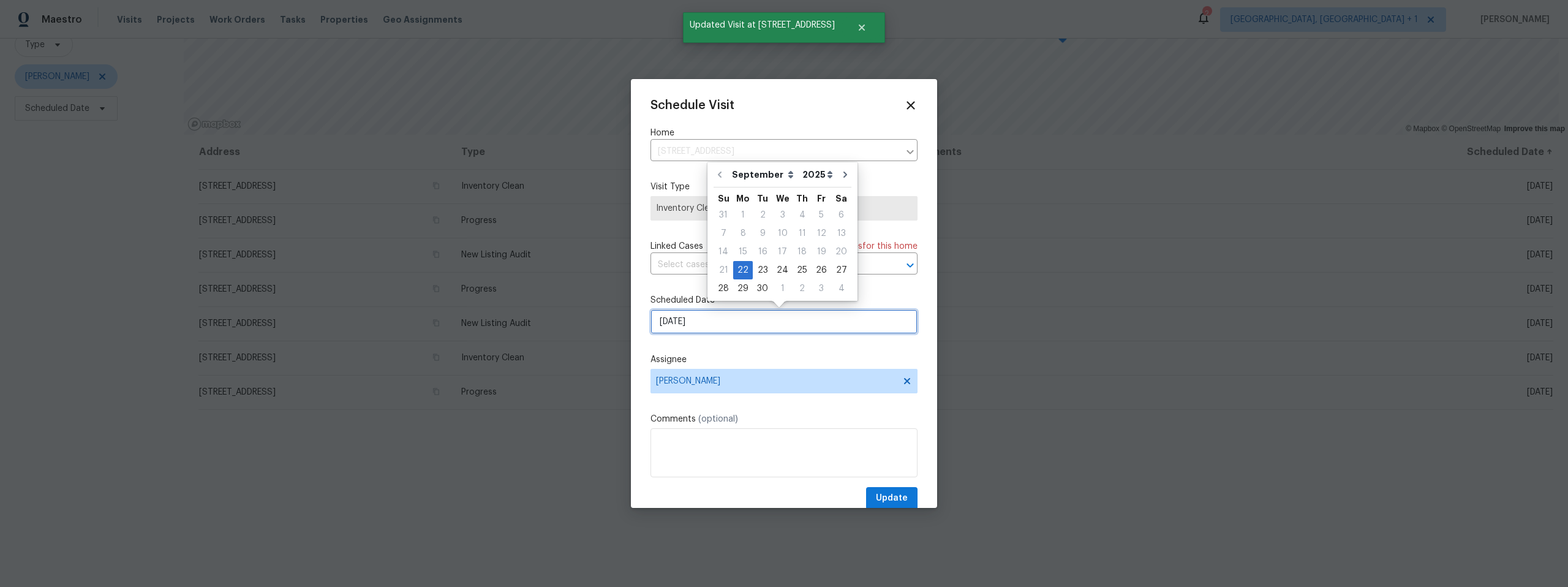
click at [724, 321] on input "[DATE]" at bounding box center [784, 321] width 268 height 24
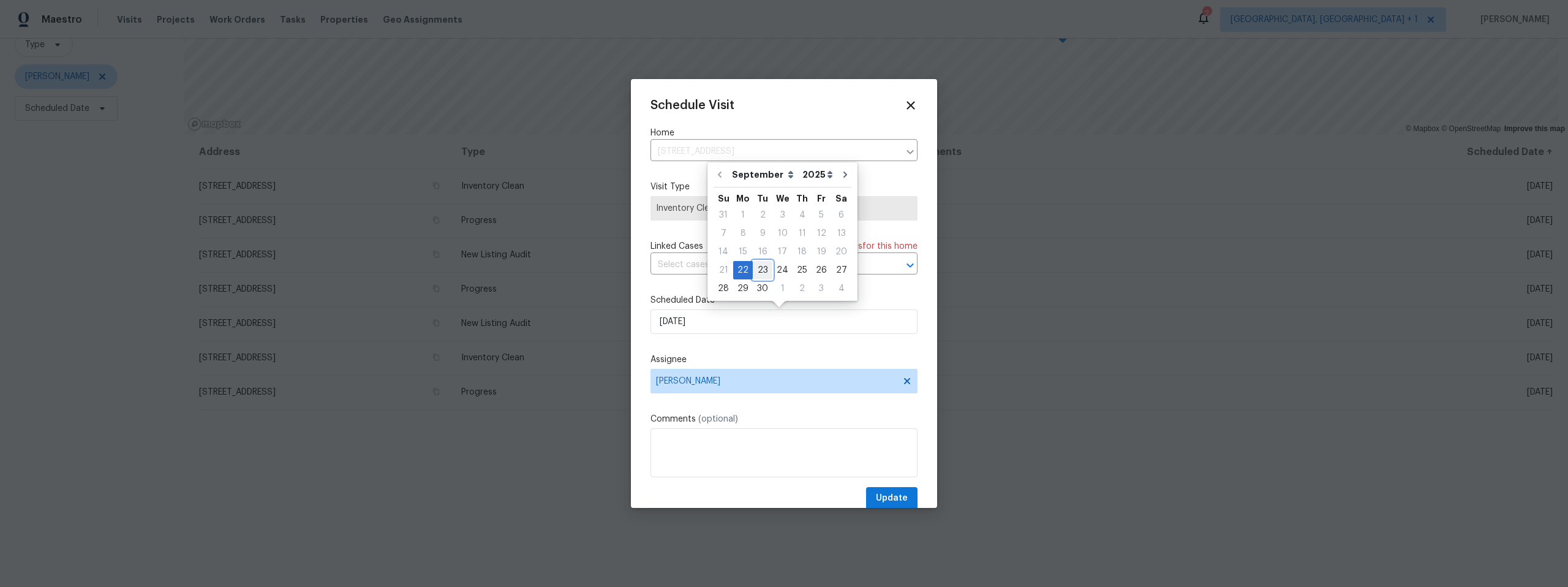
click at [762, 270] on div "23" at bounding box center [762, 270] width 19 height 18
type input "[DATE]"
click at [890, 497] on span "Update" at bounding box center [891, 498] width 31 height 16
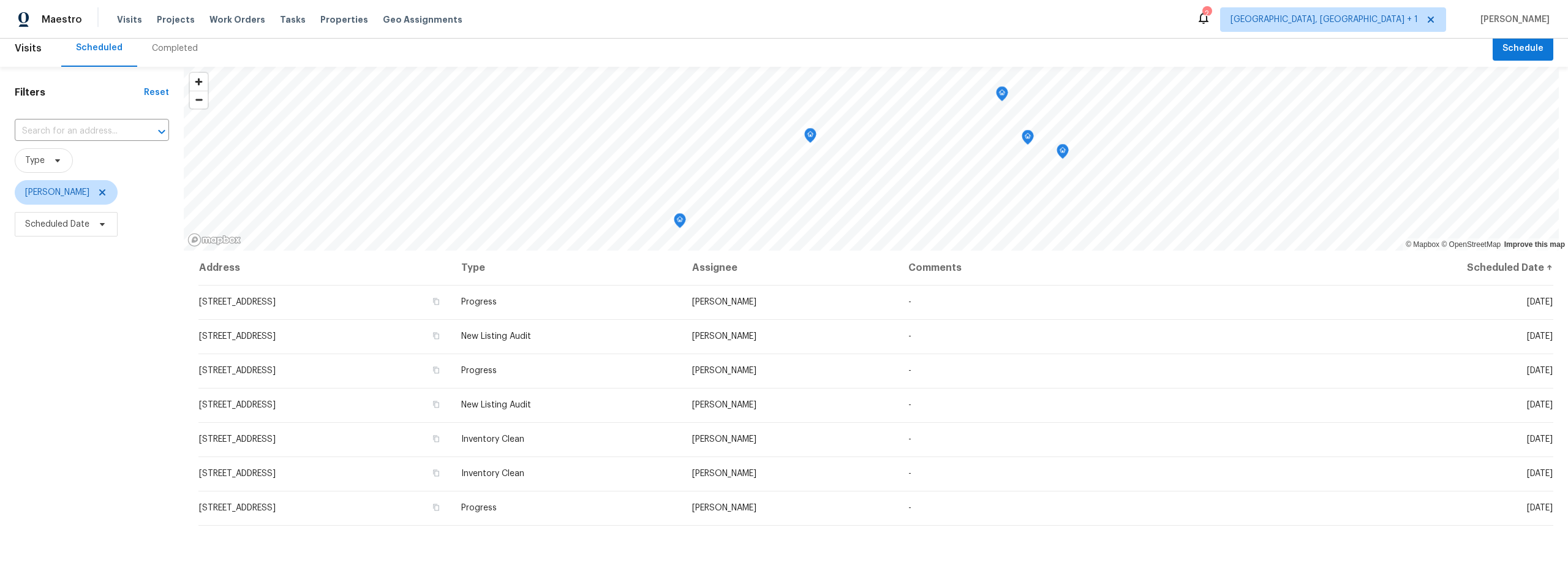
scroll to position [7, 0]
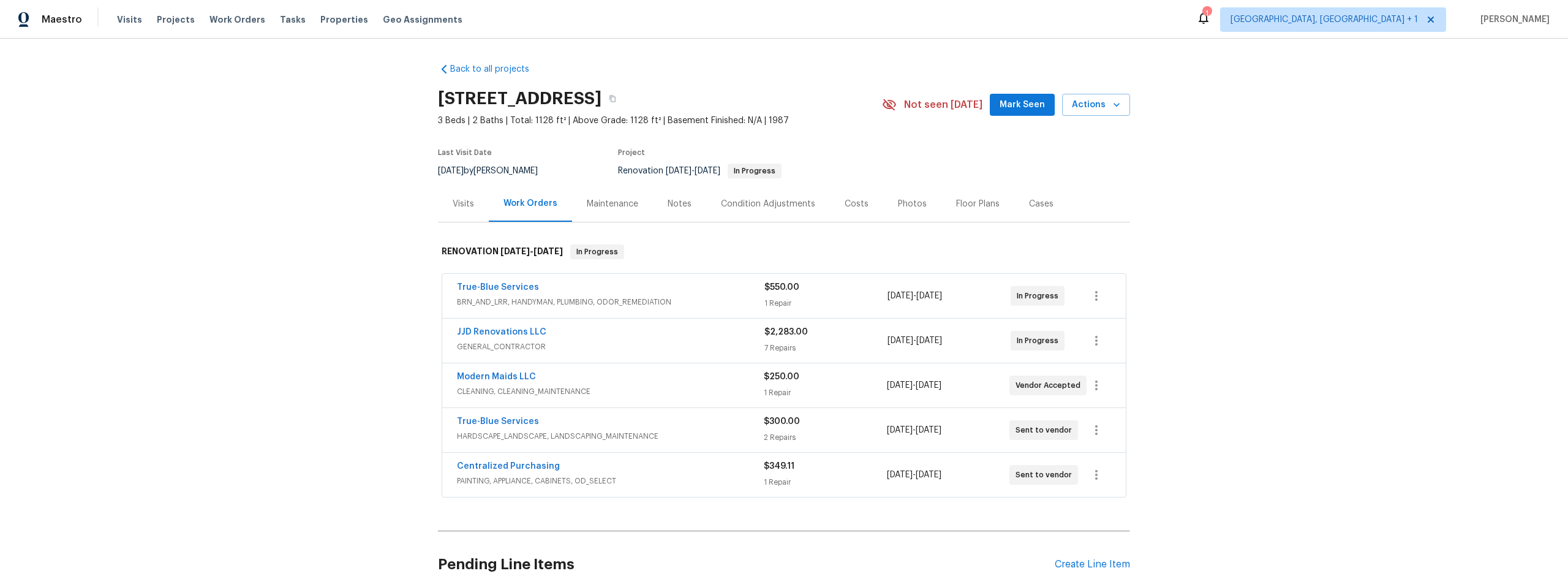
click at [616, 204] on div "Maintenance" at bounding box center [613, 204] width 52 height 12
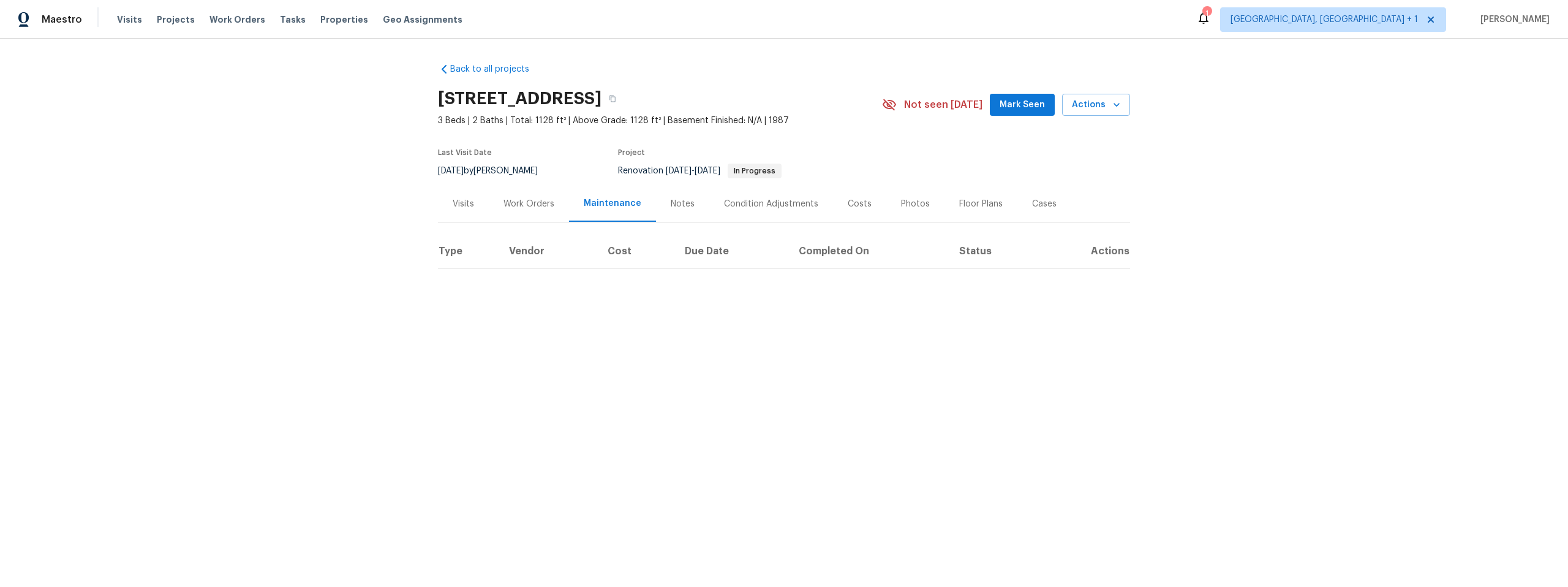
click at [749, 206] on div "Condition Adjustments" at bounding box center [771, 204] width 94 height 12
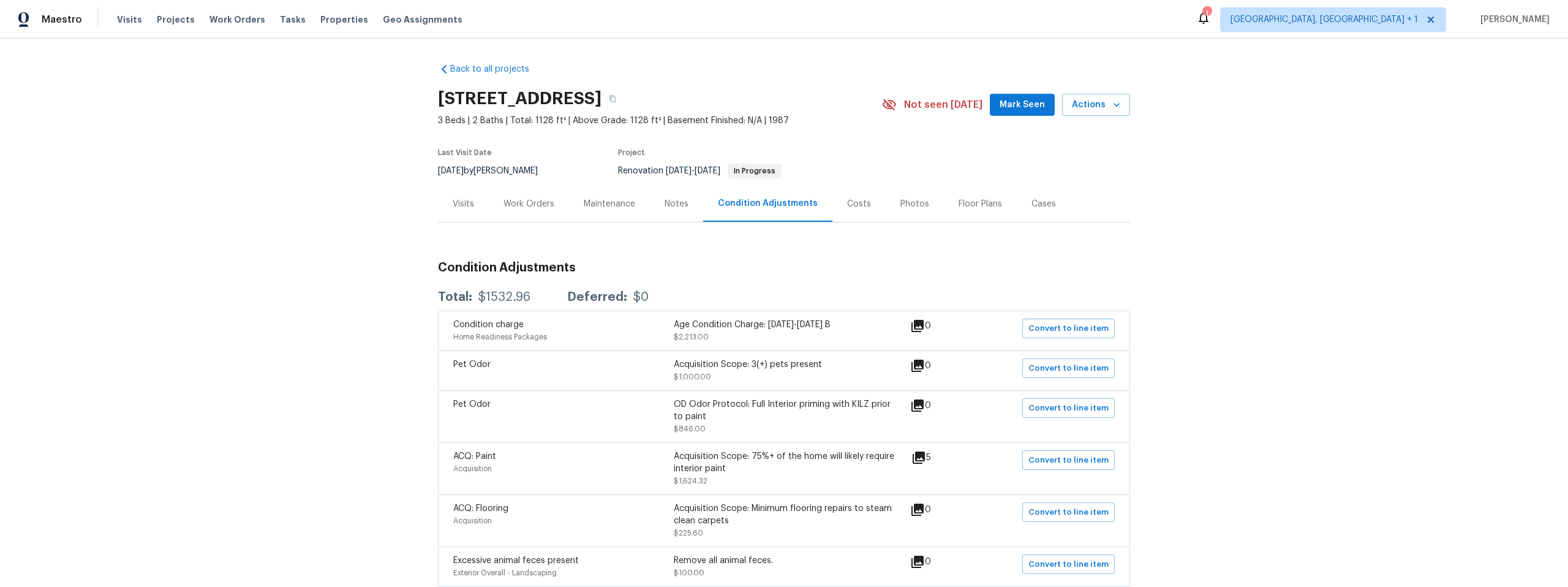
click at [533, 204] on div "Work Orders" at bounding box center [529, 204] width 51 height 12
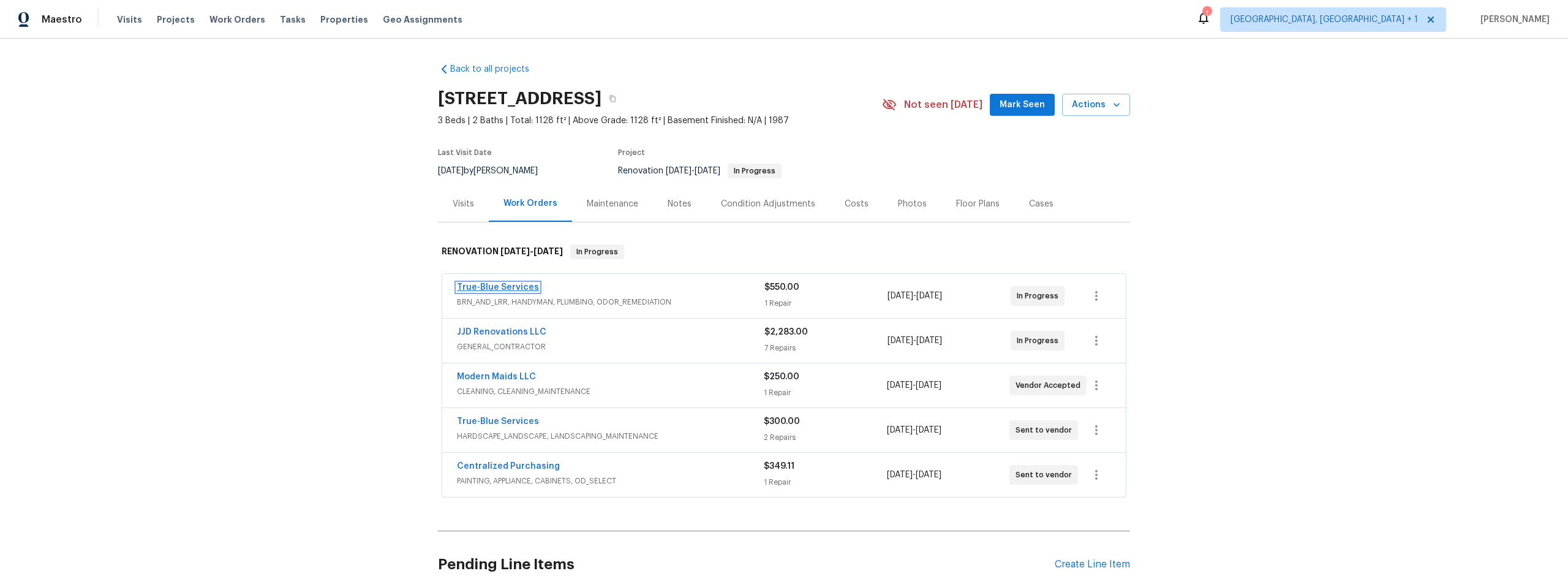
click at [503, 289] on link "True-Blue Services" at bounding box center [498, 287] width 82 height 8
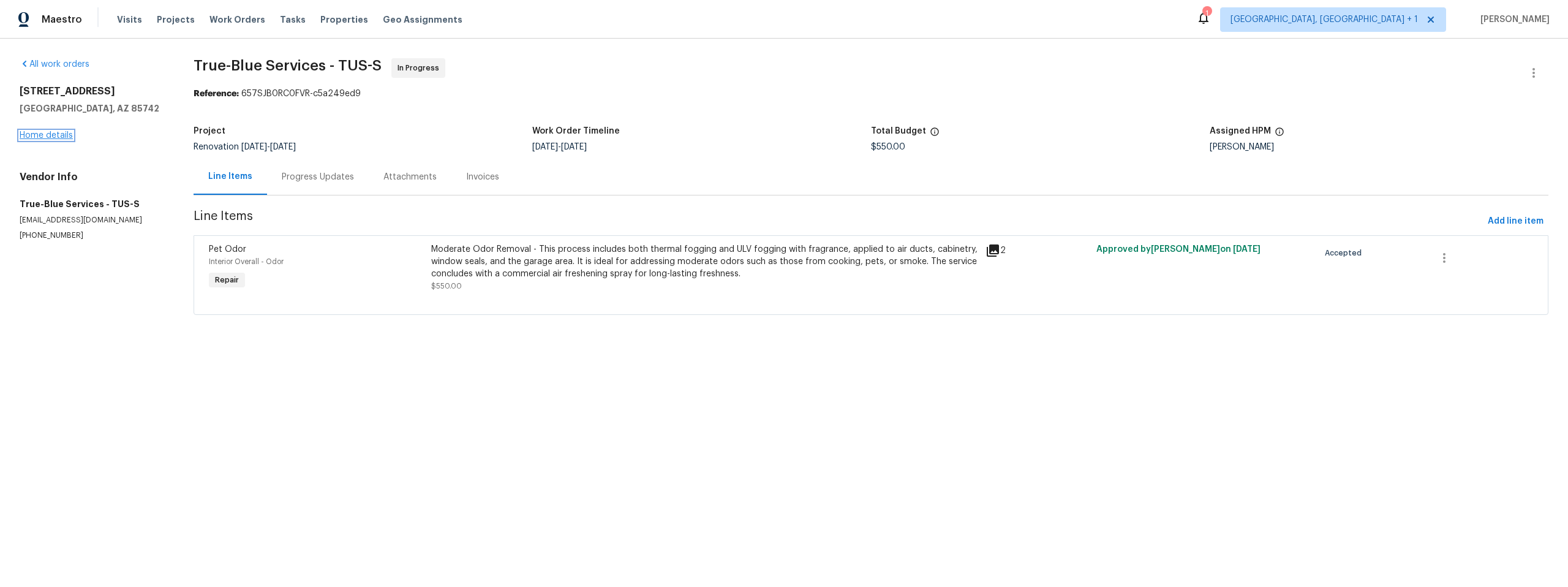
click at [49, 135] on link "Home details" at bounding box center [46, 135] width 54 height 8
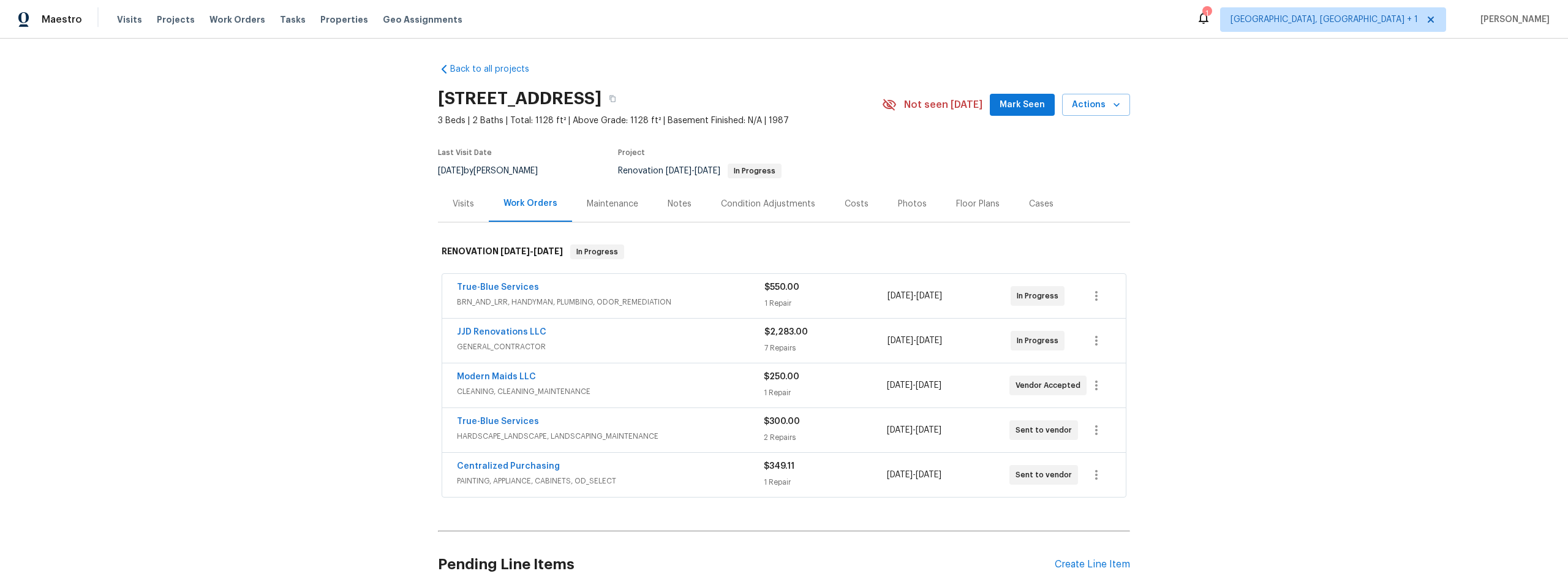
click at [762, 204] on div "Condition Adjustments" at bounding box center [768, 204] width 94 height 12
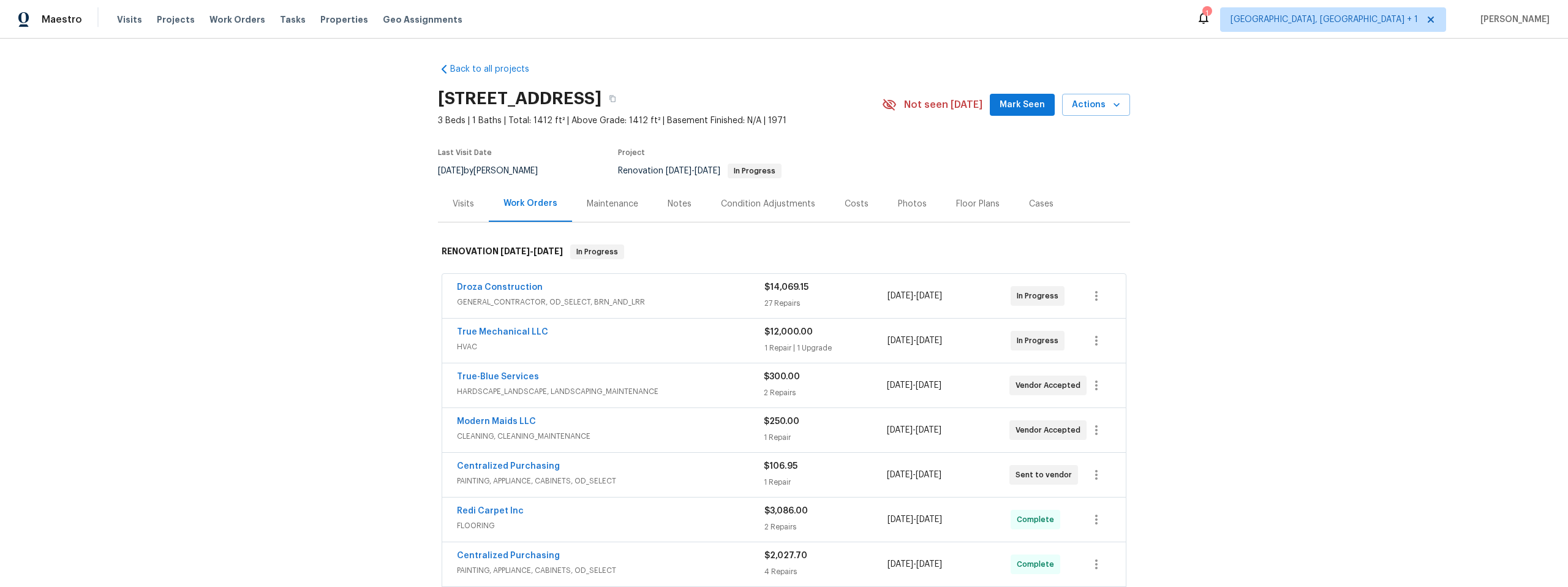
click at [745, 201] on div "Condition Adjustments" at bounding box center [768, 204] width 94 height 12
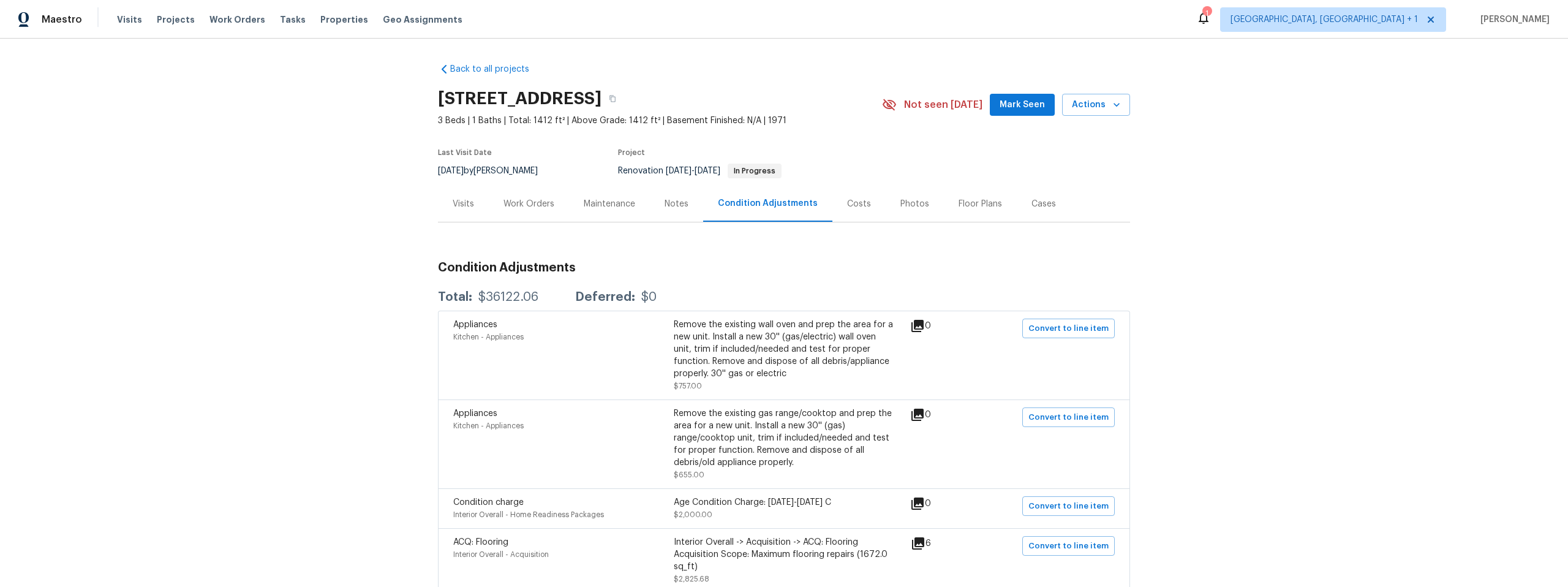
click at [517, 203] on div "Work Orders" at bounding box center [529, 204] width 51 height 12
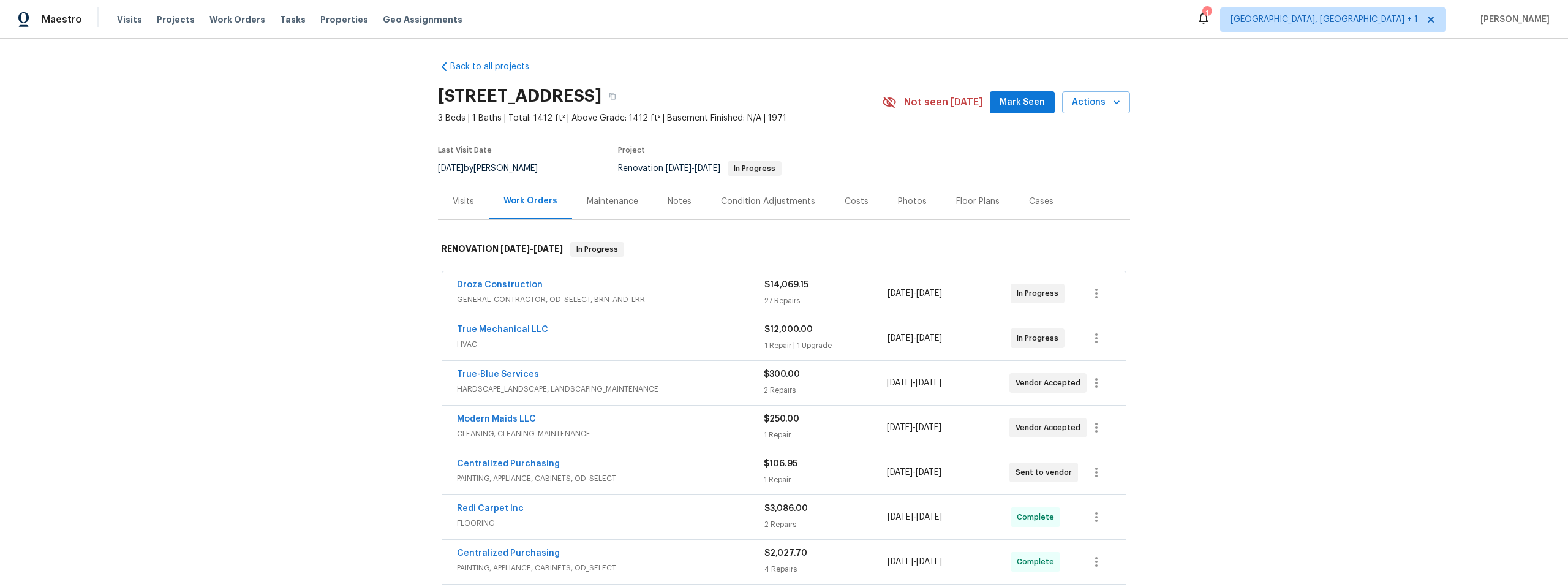
scroll to position [5, 0]
click at [454, 194] on div "Visits" at bounding box center [463, 198] width 21 height 12
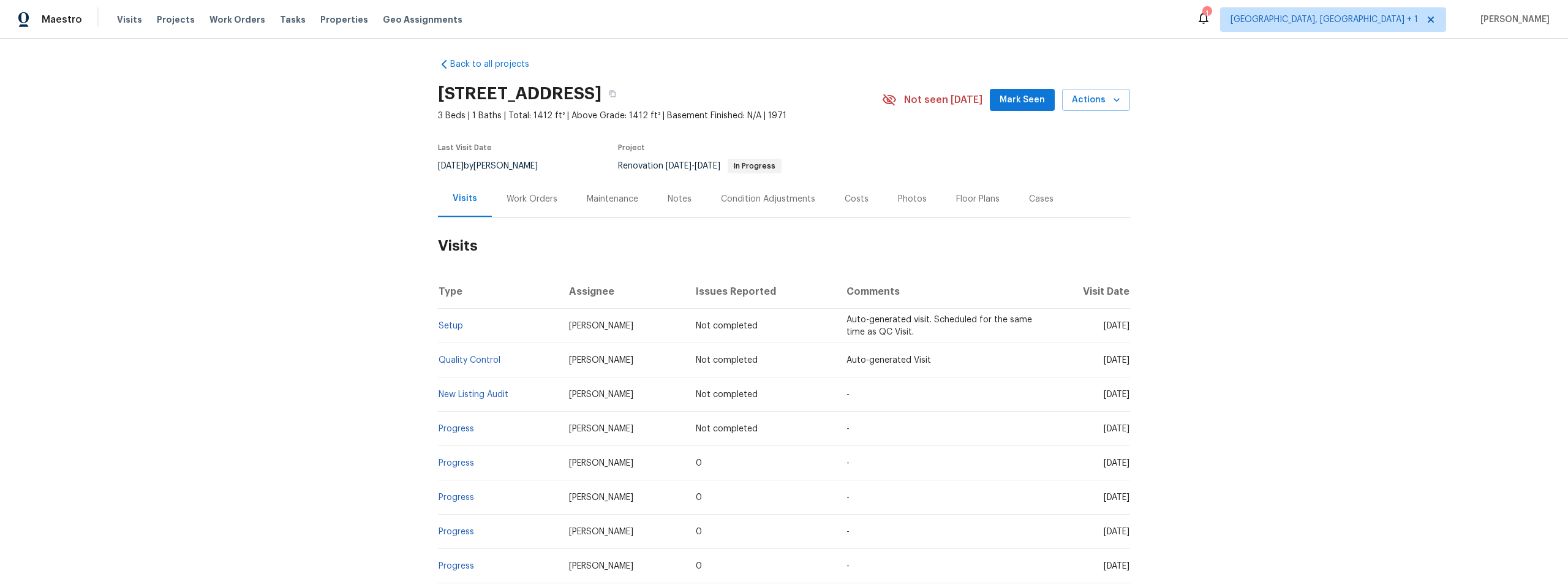
click at [593, 194] on div "Maintenance" at bounding box center [613, 198] width 52 height 12
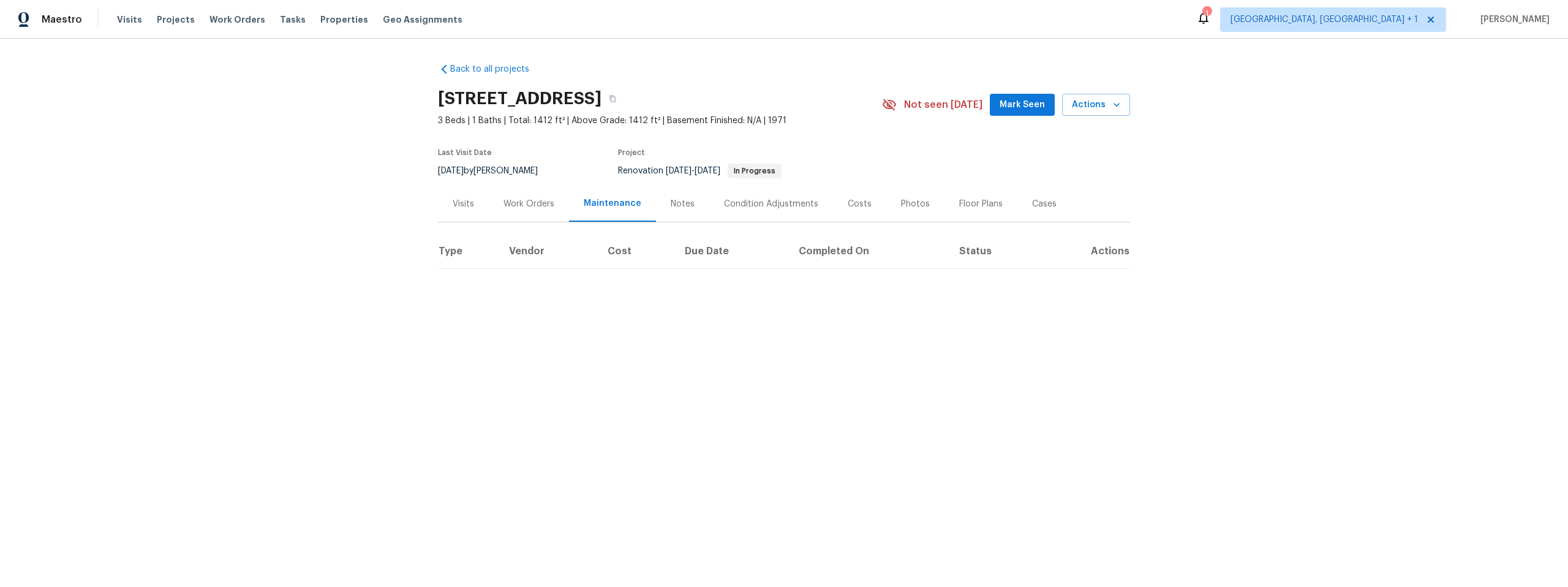
click at [735, 202] on div "Condition Adjustments" at bounding box center [771, 204] width 94 height 12
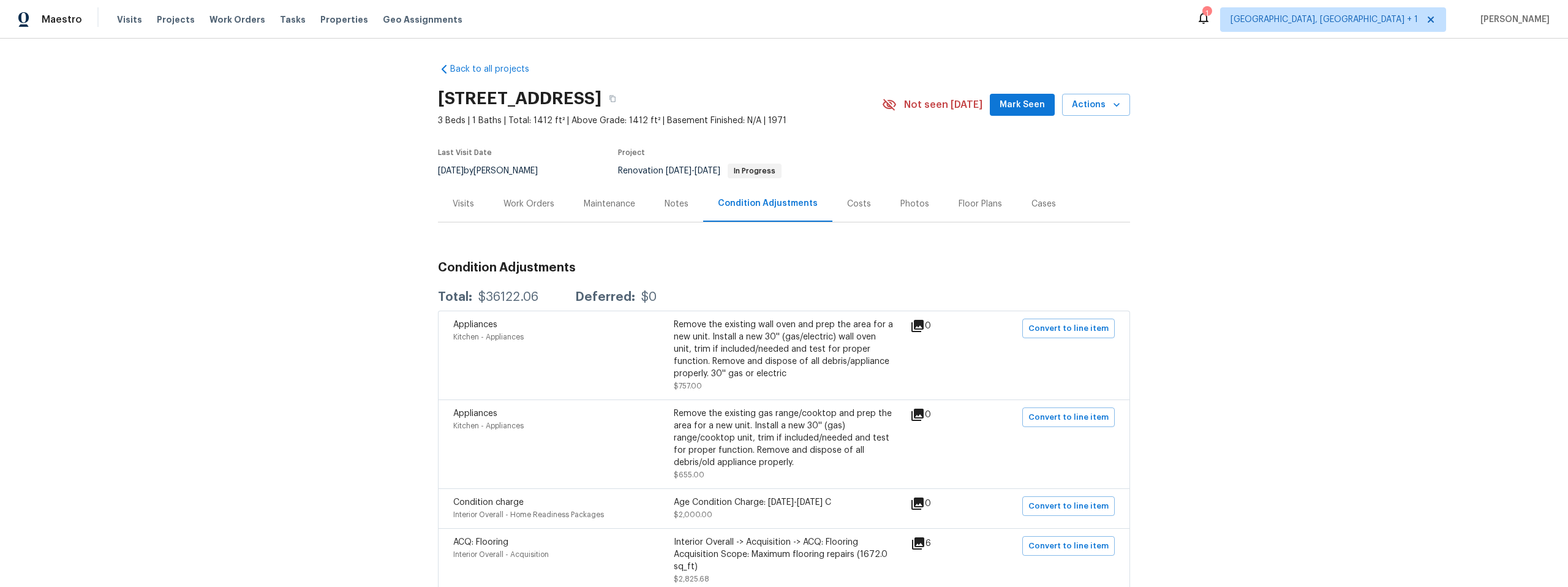
click at [616, 204] on div "Maintenance" at bounding box center [610, 204] width 52 height 12
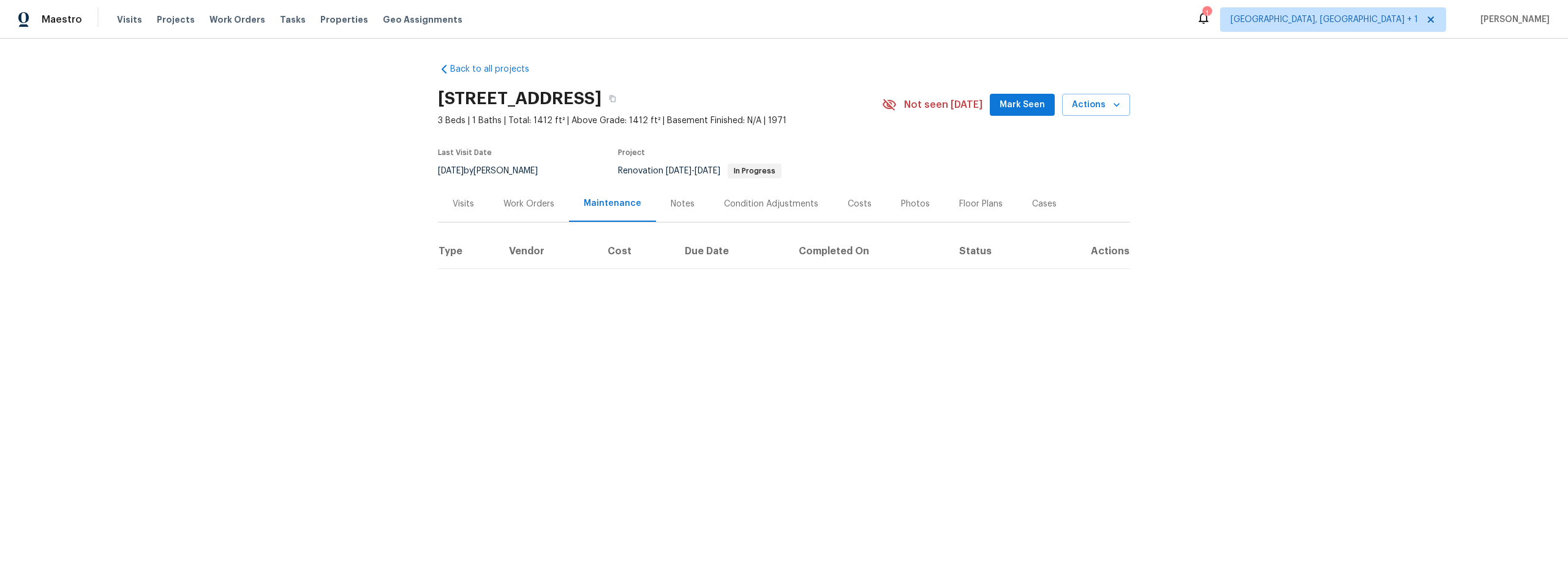
click at [537, 204] on div "Work Orders" at bounding box center [529, 204] width 51 height 12
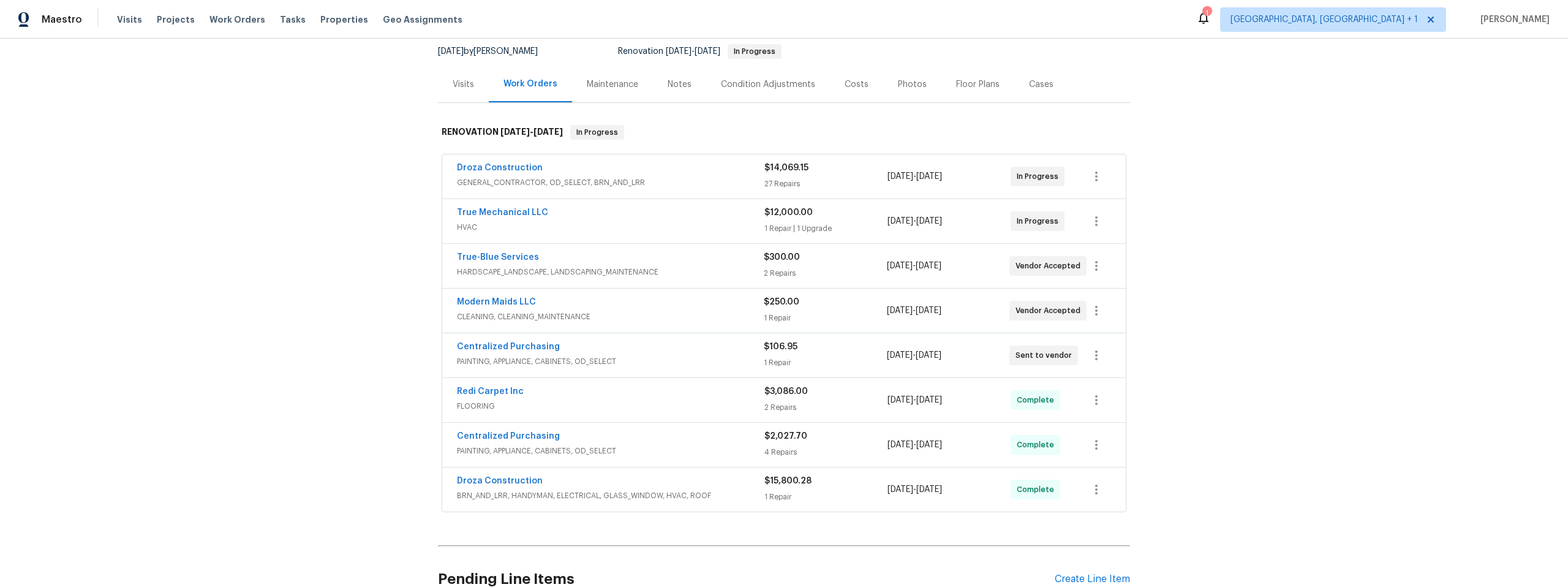
scroll to position [120, 0]
click at [503, 255] on link "True-Blue Services" at bounding box center [498, 256] width 82 height 8
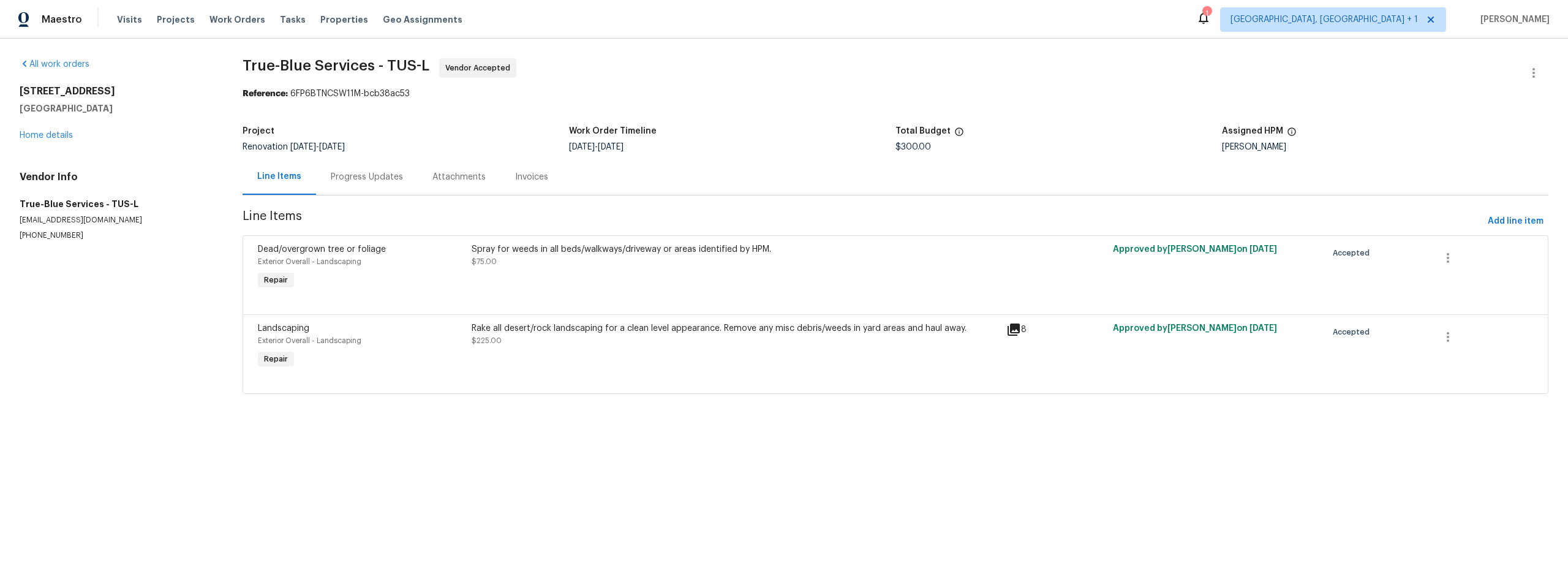
click at [1014, 330] on icon at bounding box center [1014, 329] width 12 height 12
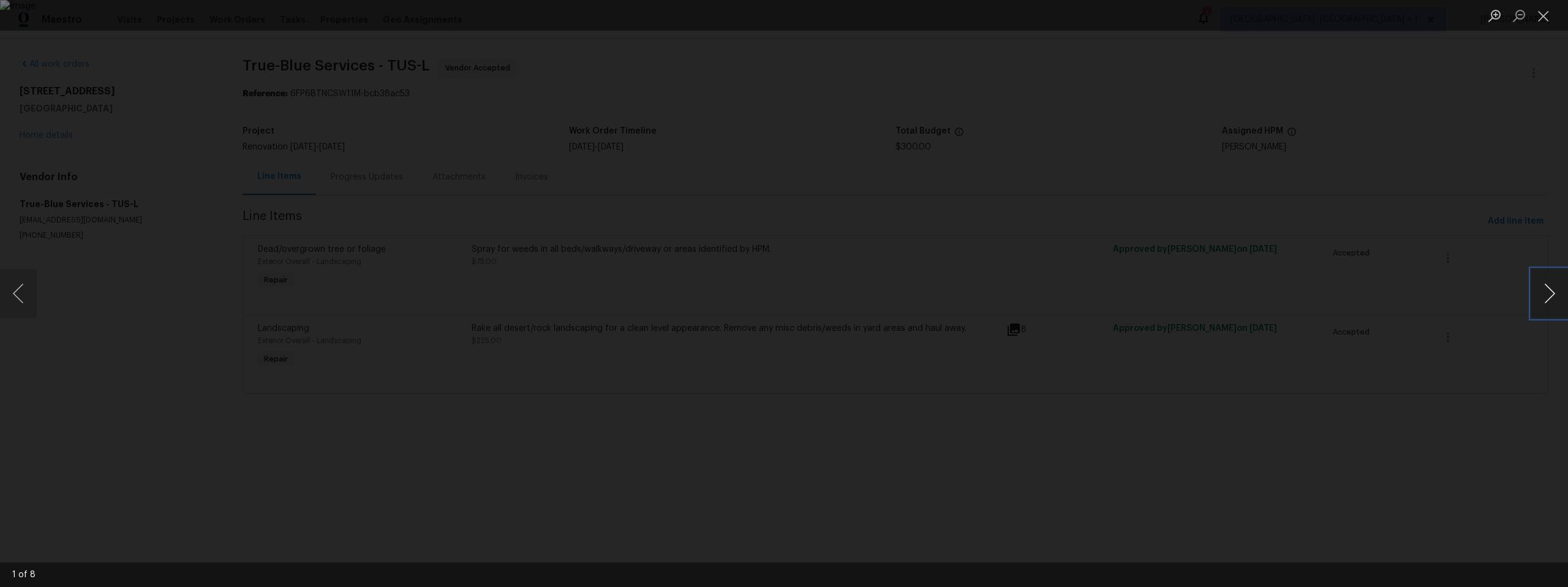
click at [1540, 291] on button "Next image" at bounding box center [1550, 294] width 37 height 49
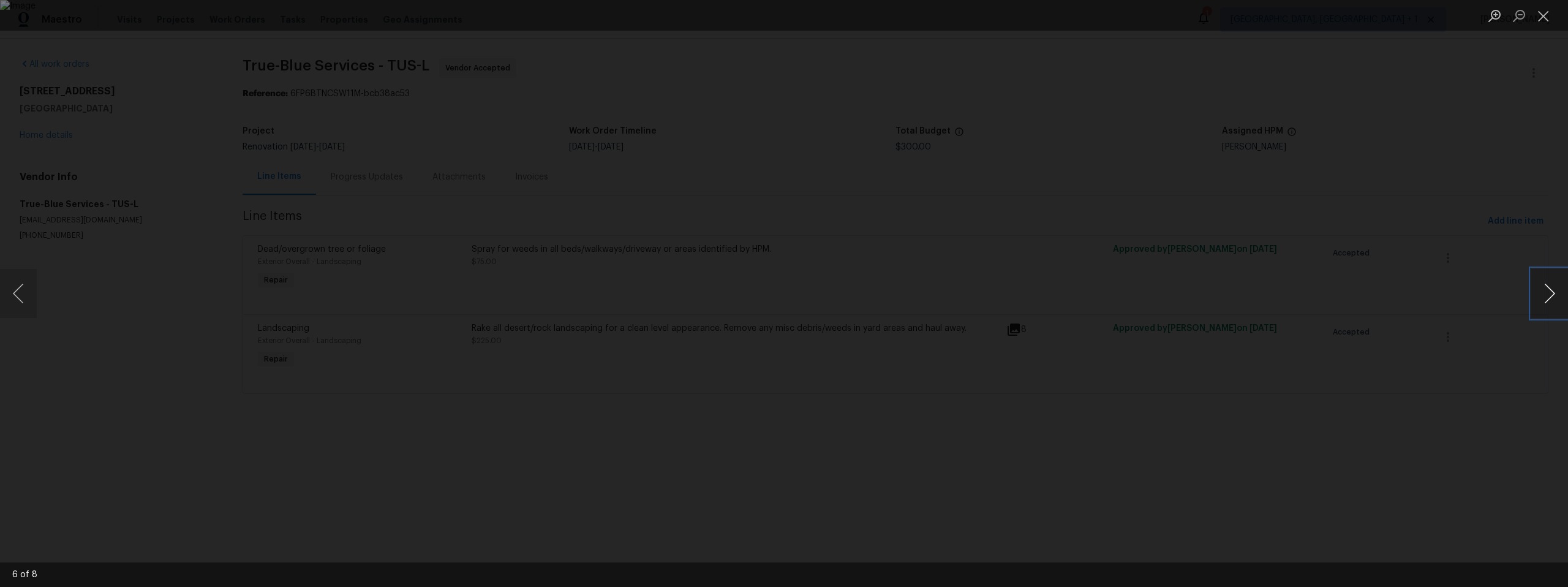
click at [1540, 291] on button "Next image" at bounding box center [1550, 294] width 37 height 49
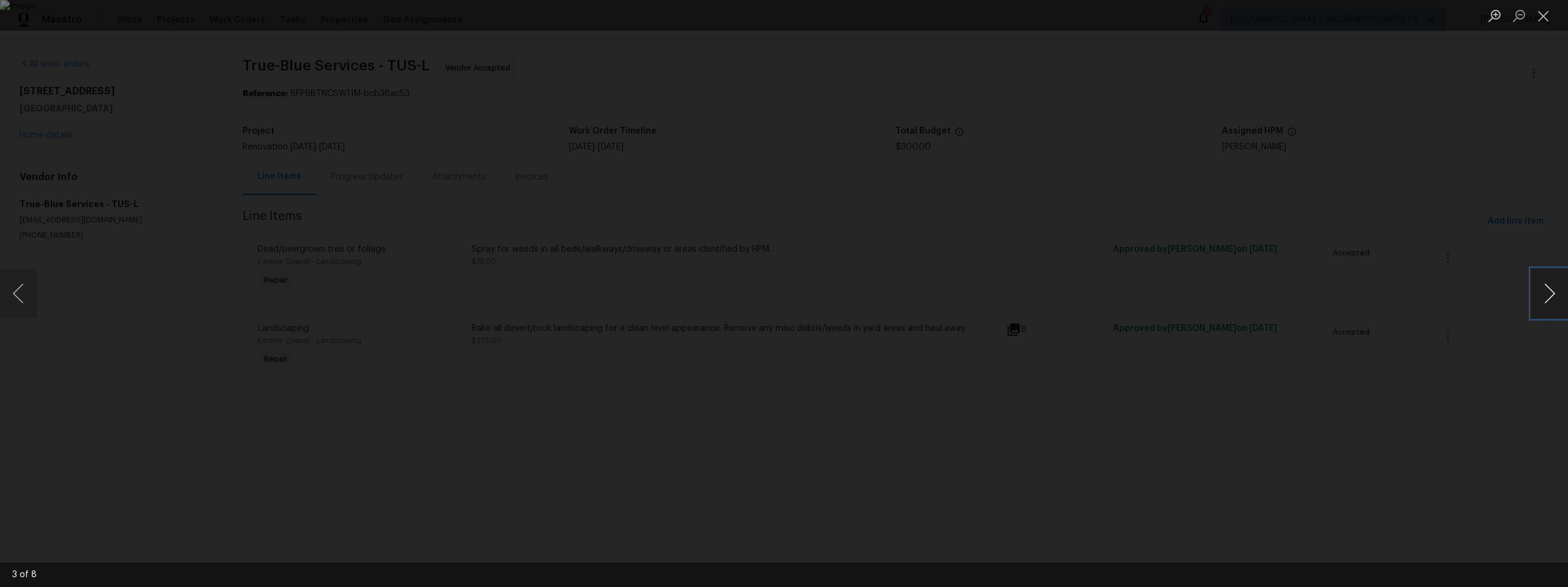
click at [1534, 293] on button "Next image" at bounding box center [1550, 294] width 37 height 49
click at [1532, 293] on button "Next image" at bounding box center [1550, 294] width 37 height 49
click at [1524, 291] on div "Lightbox" at bounding box center [784, 294] width 1568 height 587
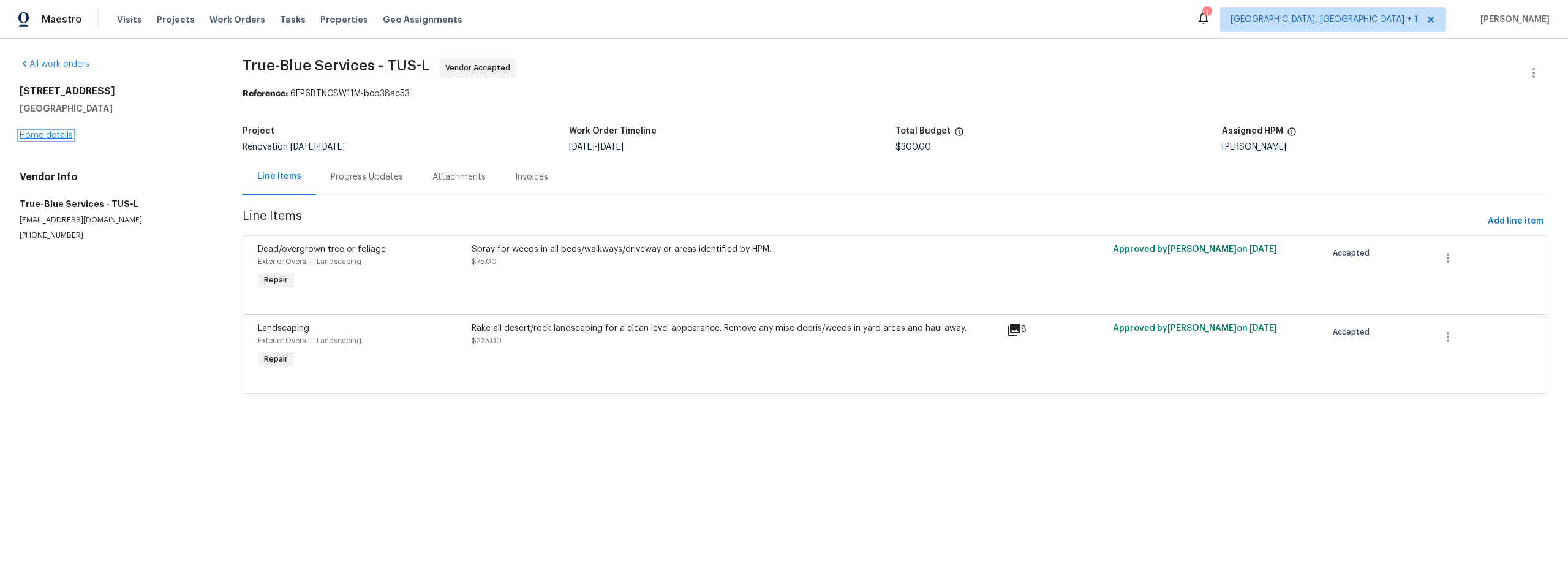
click at [56, 135] on link "Home details" at bounding box center [46, 135] width 54 height 8
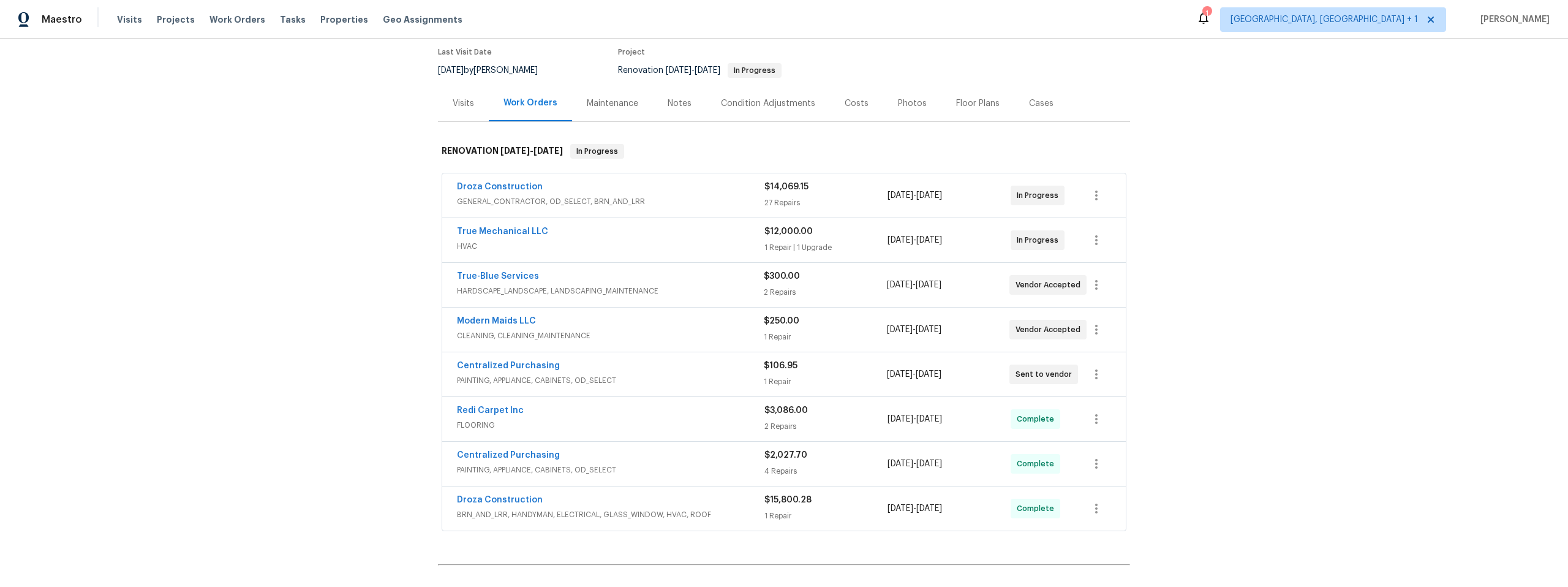
scroll to position [141, 0]
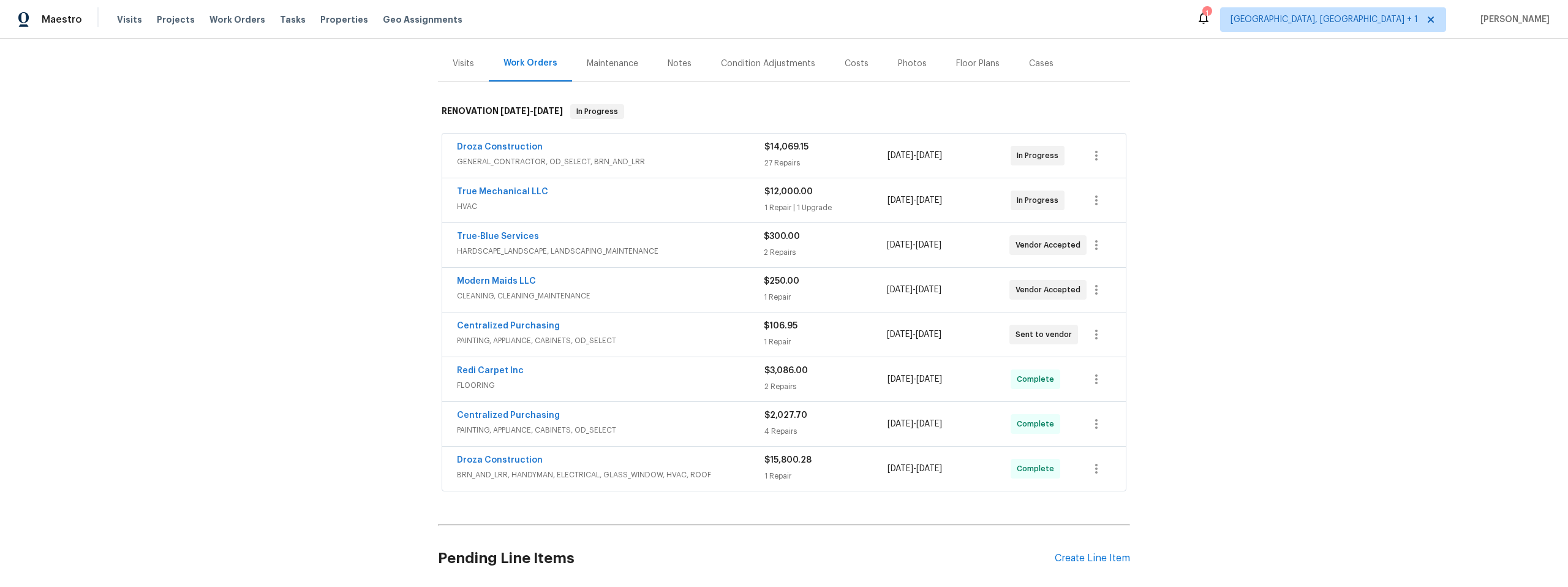
click at [503, 142] on span "Droza Construction" at bounding box center [500, 146] width 86 height 12
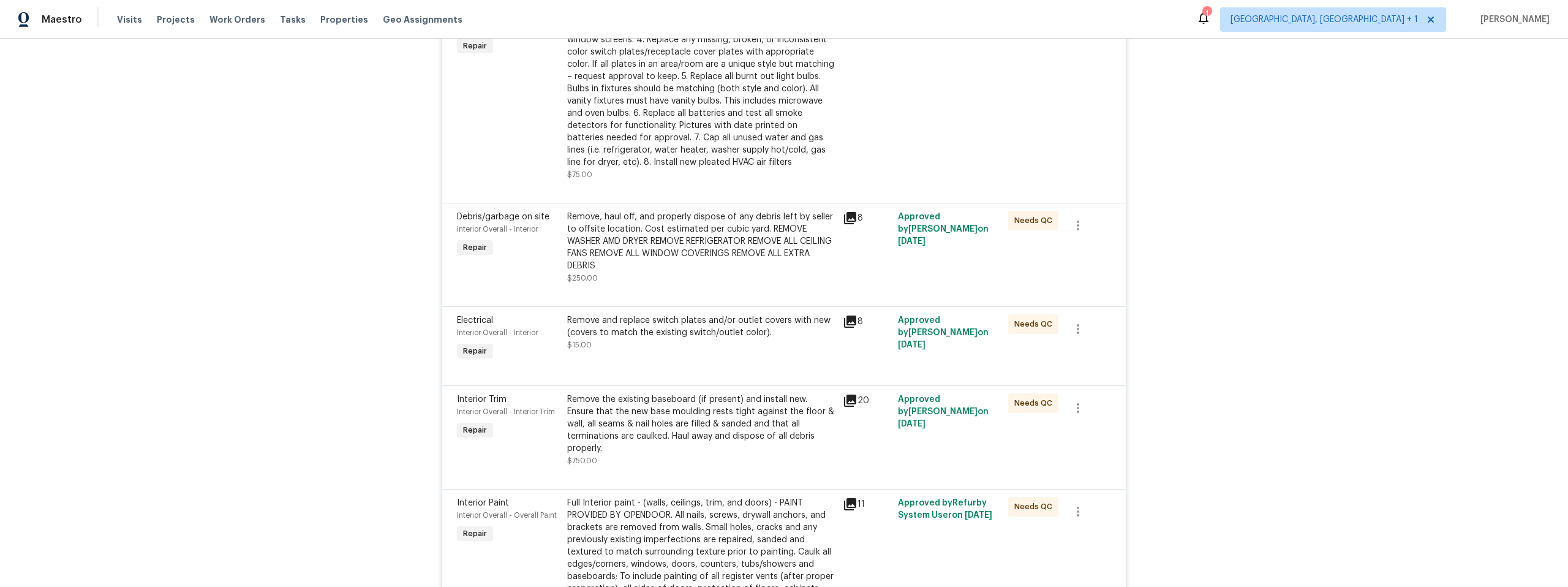
scroll to position [881, 0]
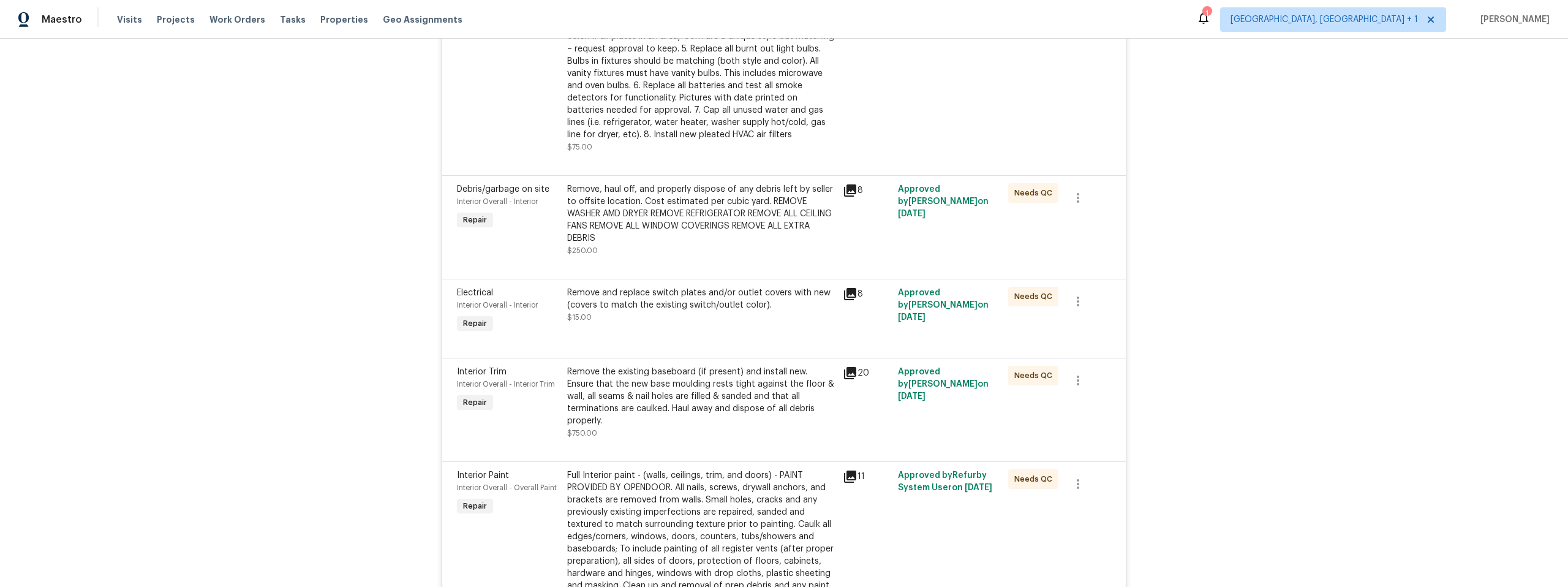
click at [847, 188] on icon at bounding box center [850, 190] width 12 height 12
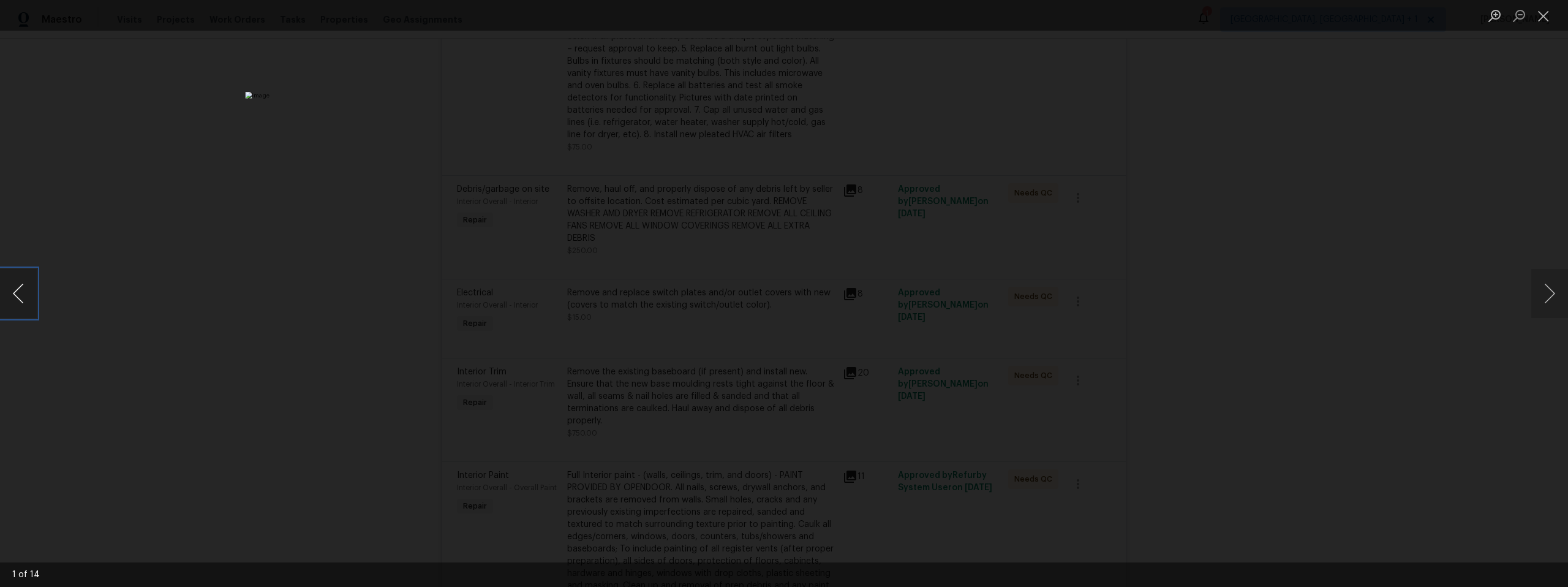
click at [34, 296] on button "Previous image" at bounding box center [19, 294] width 37 height 49
click at [32, 294] on button "Previous image" at bounding box center [19, 294] width 37 height 49
click at [33, 294] on button "Previous image" at bounding box center [19, 294] width 37 height 49
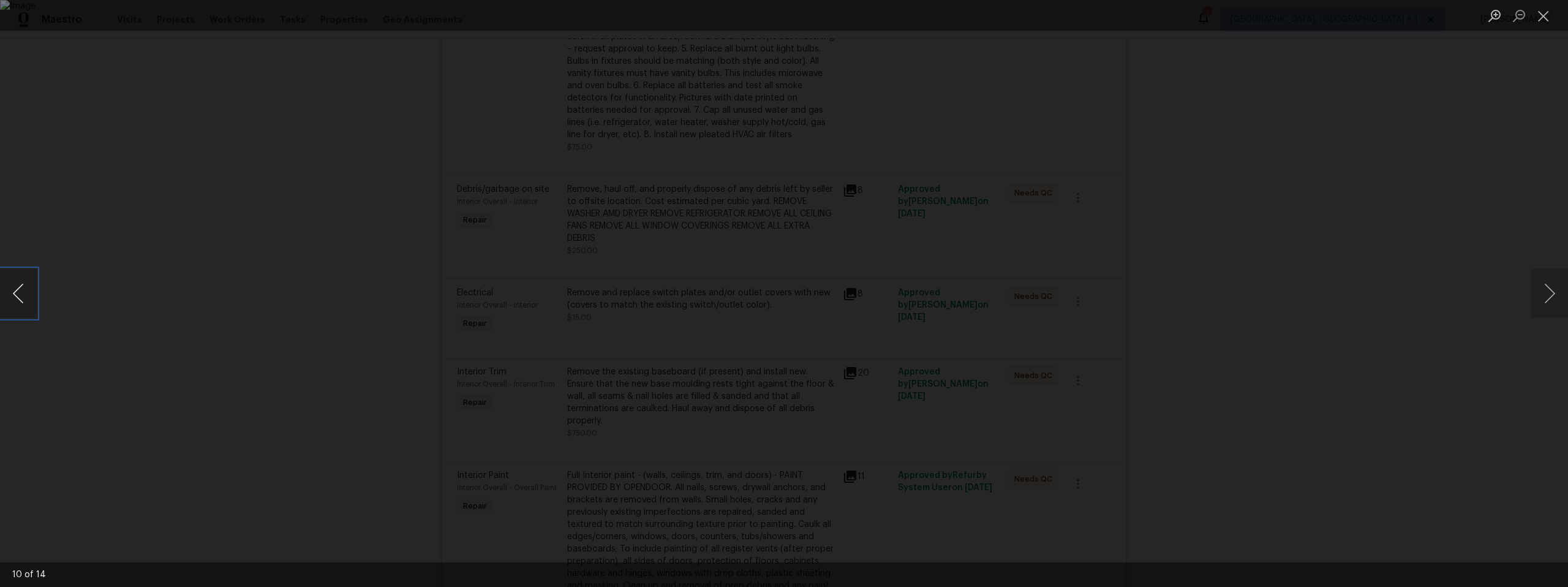
click at [33, 294] on button "Previous image" at bounding box center [19, 294] width 37 height 49
click at [34, 294] on button "Previous image" at bounding box center [19, 294] width 37 height 49
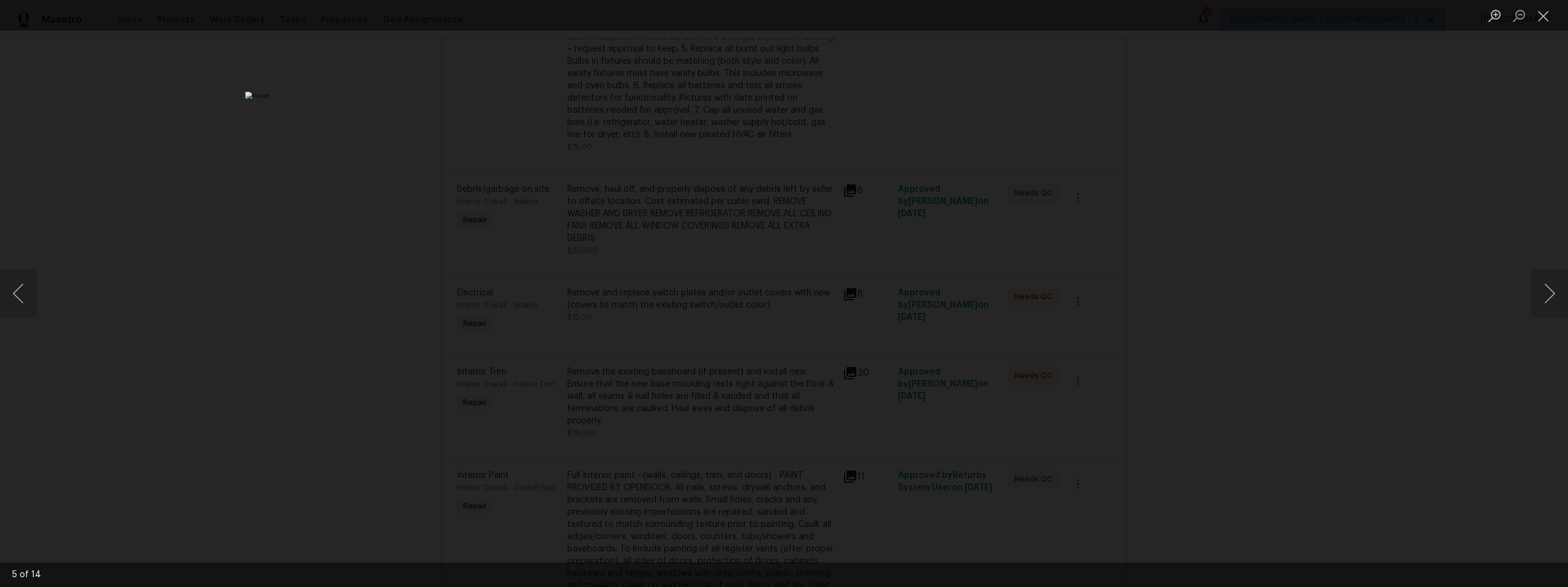
click at [301, 283] on div "Lightbox" at bounding box center [784, 294] width 1568 height 587
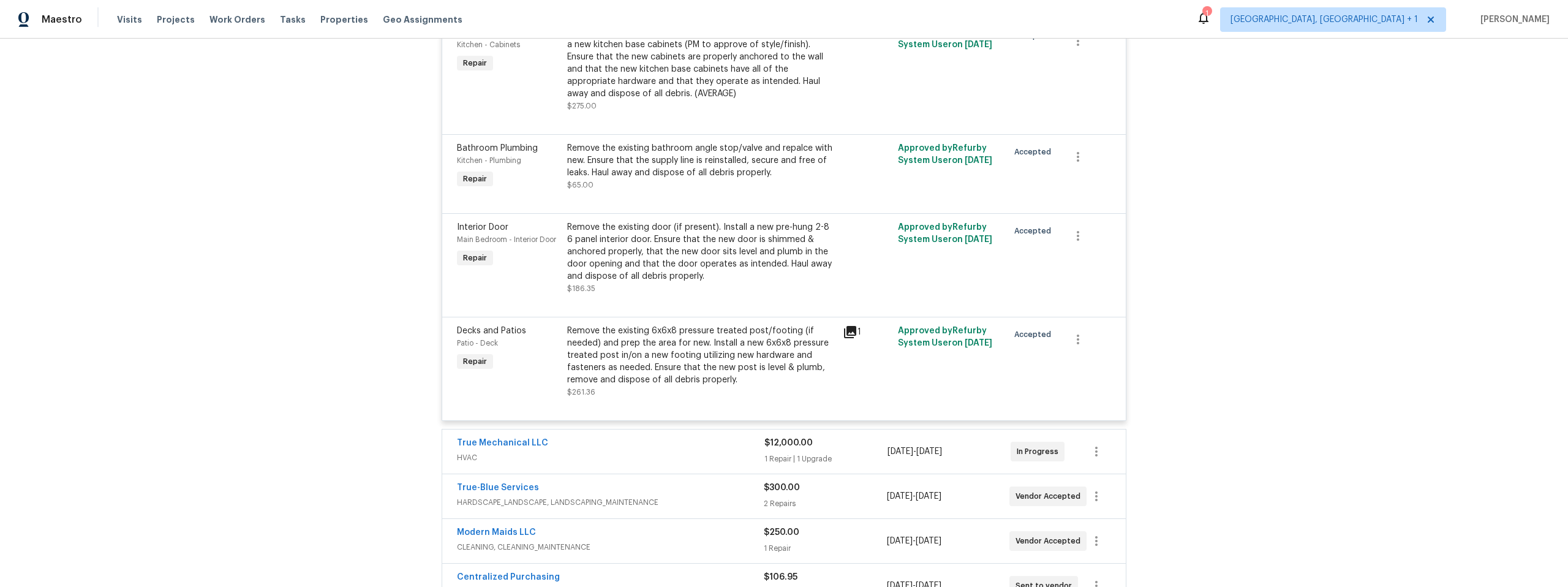
scroll to position [3070, 0]
click at [846, 335] on icon at bounding box center [850, 333] width 12 height 12
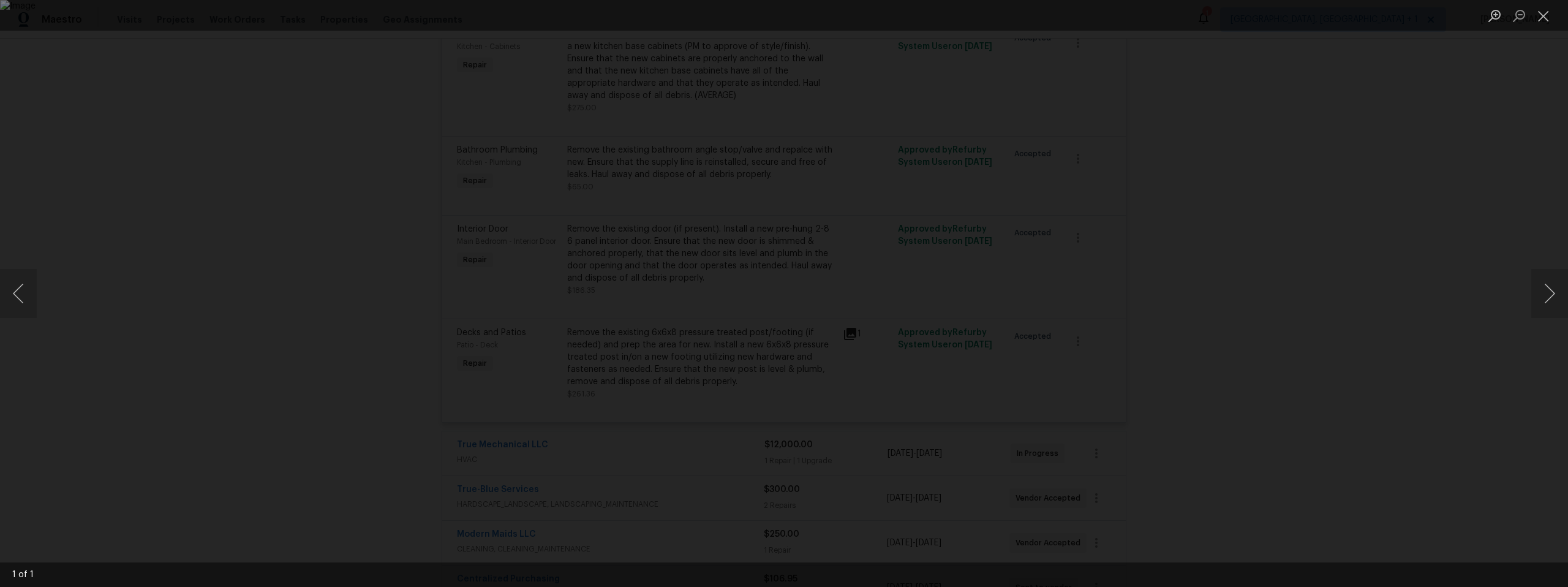
click at [184, 293] on div "Lightbox" at bounding box center [784, 294] width 1568 height 587
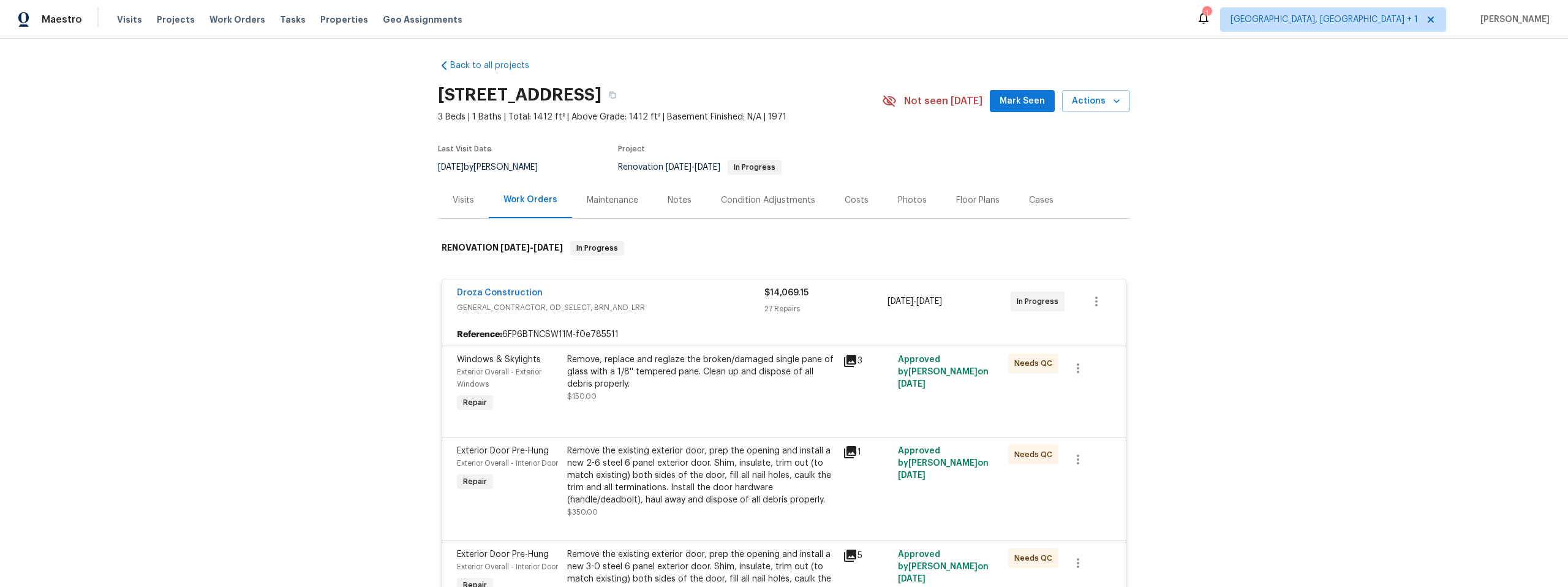
scroll to position [0, 0]
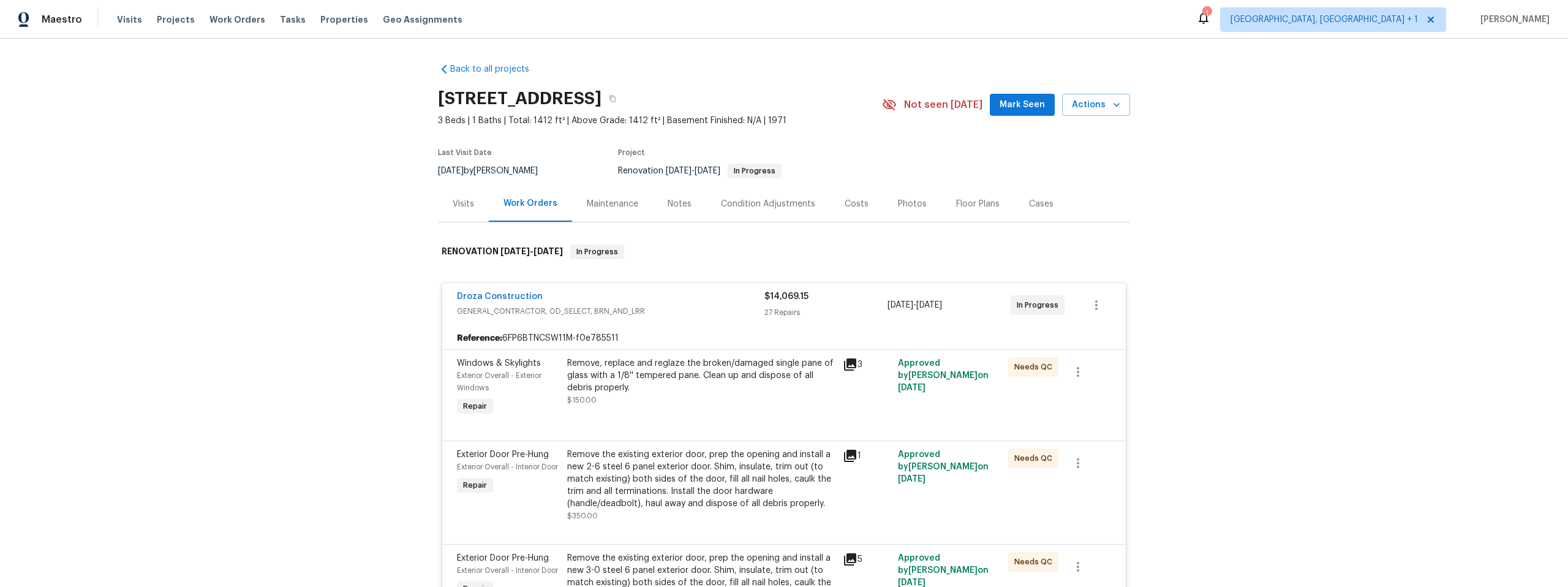
click at [751, 204] on div "Condition Adjustments" at bounding box center [768, 204] width 94 height 12
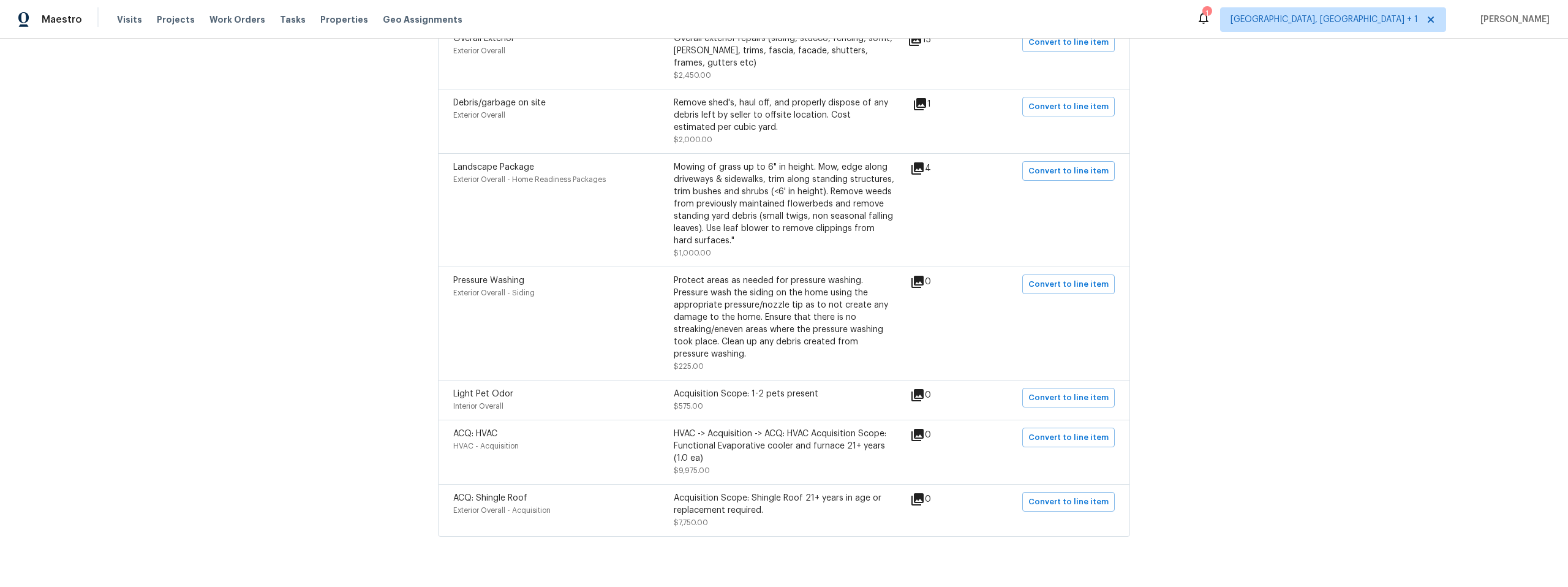
scroll to position [1004, 0]
click at [919, 165] on icon at bounding box center [917, 168] width 12 height 12
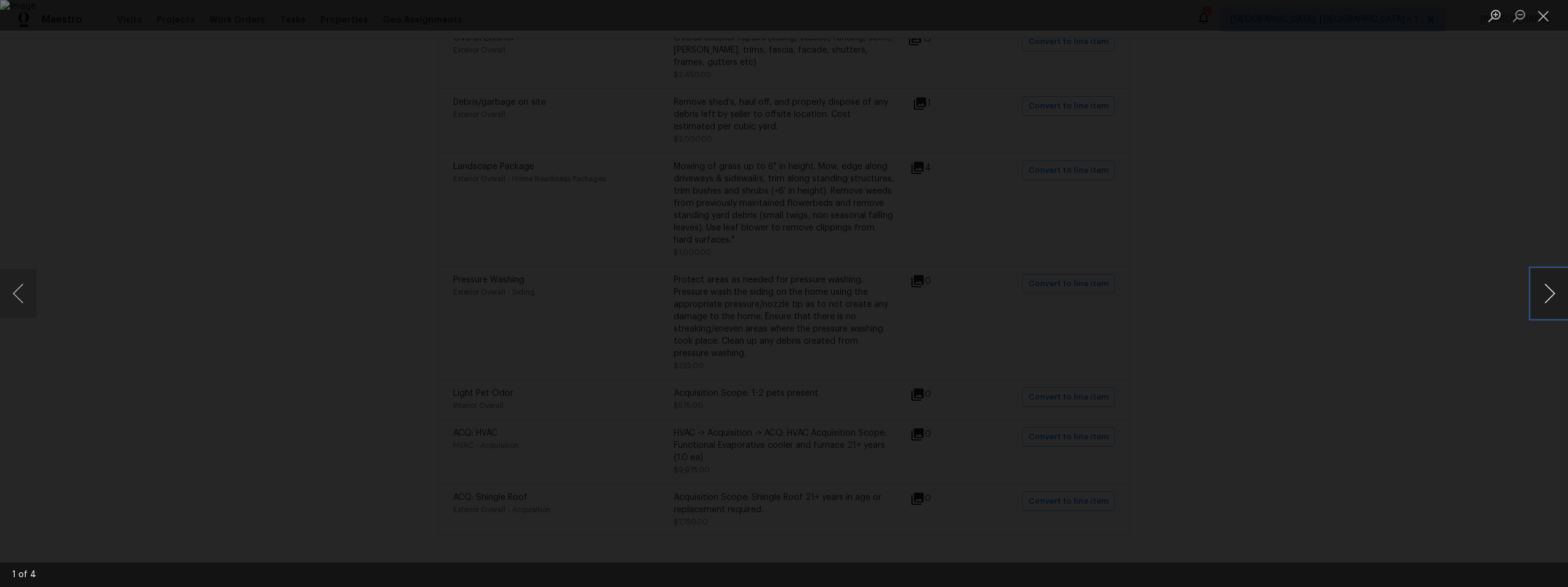
click at [1542, 294] on button "Next image" at bounding box center [1550, 294] width 37 height 49
click at [1330, 316] on div "Lightbox" at bounding box center [784, 294] width 1568 height 587
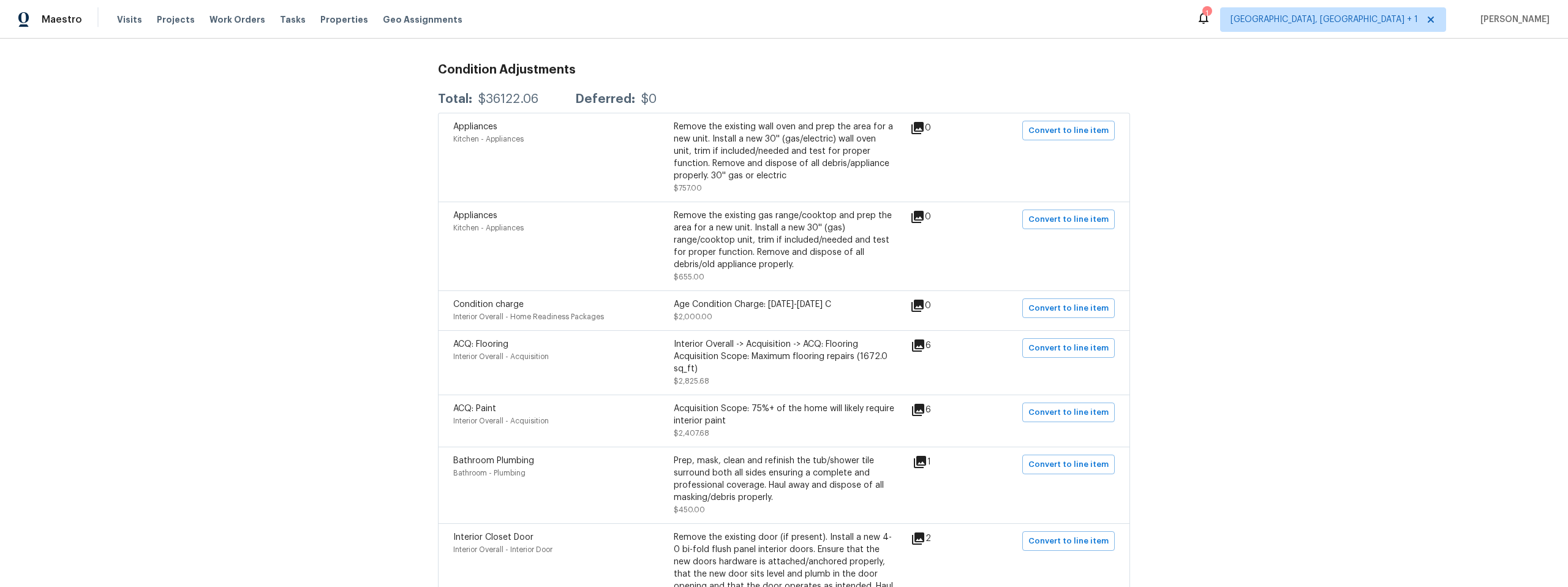
scroll to position [0, 0]
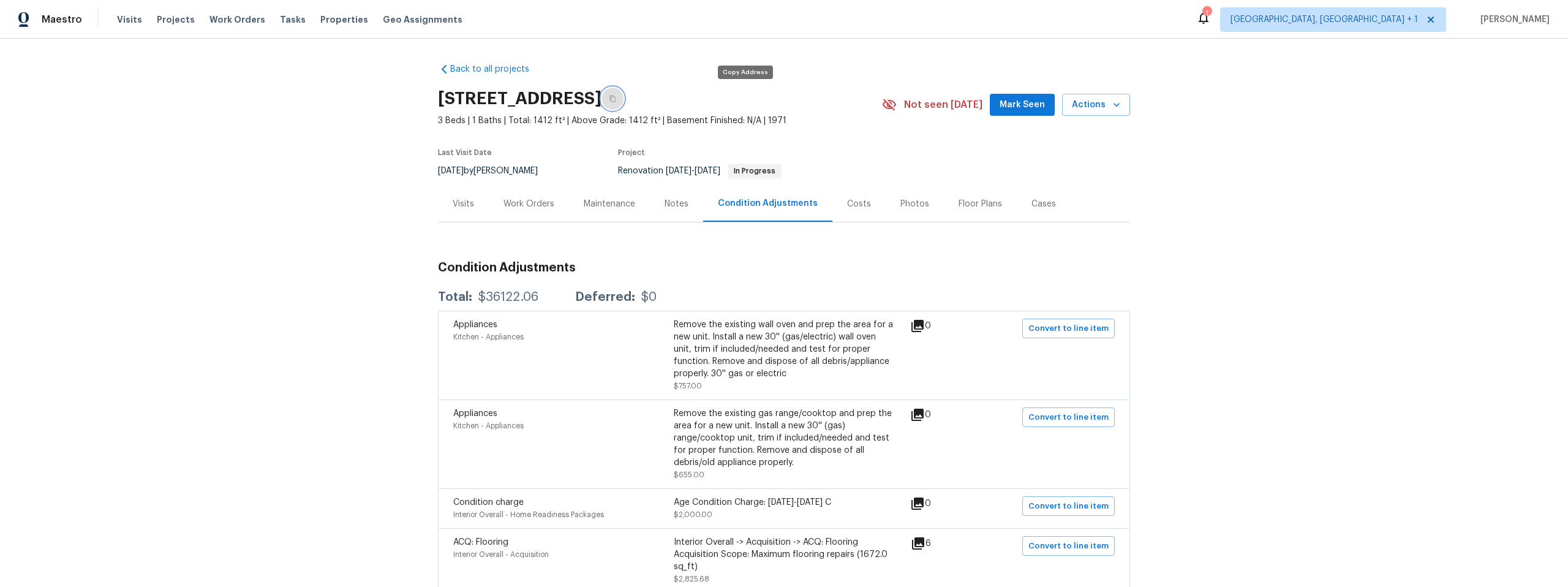
click at [616, 95] on icon "button" at bounding box center [613, 99] width 7 height 7
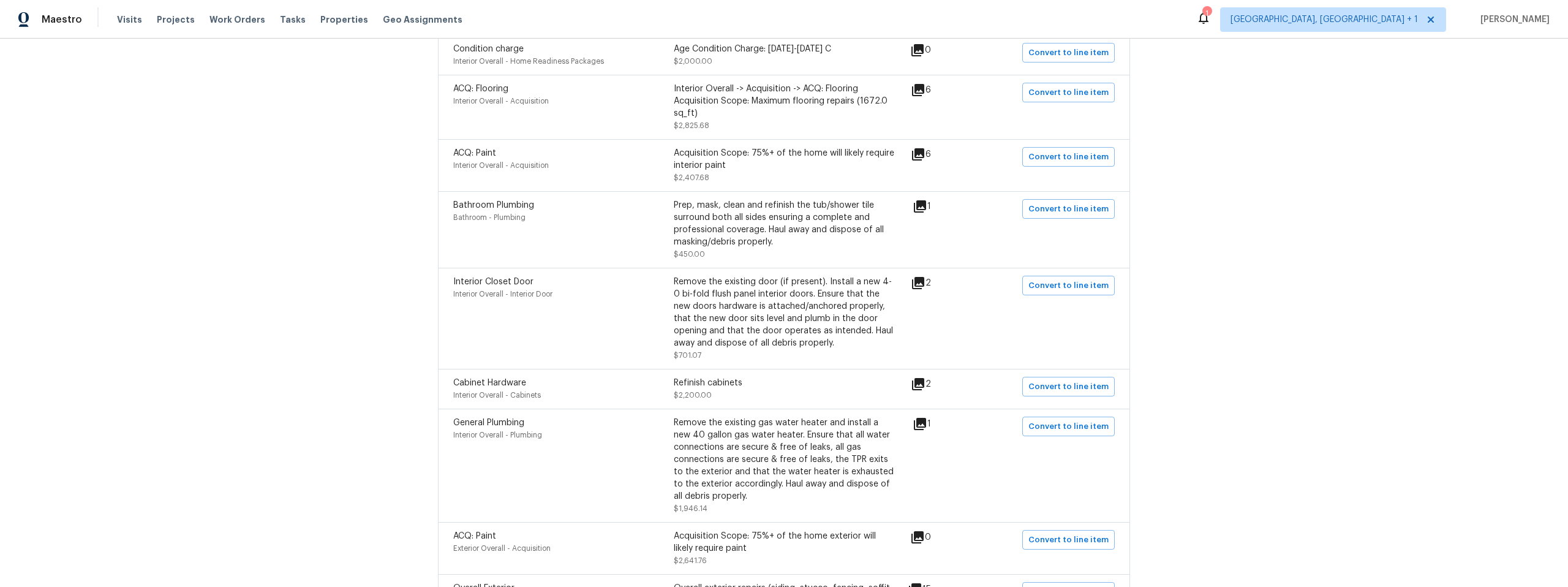
scroll to position [355, 0]
